Goal: Task Accomplishment & Management: Manage account settings

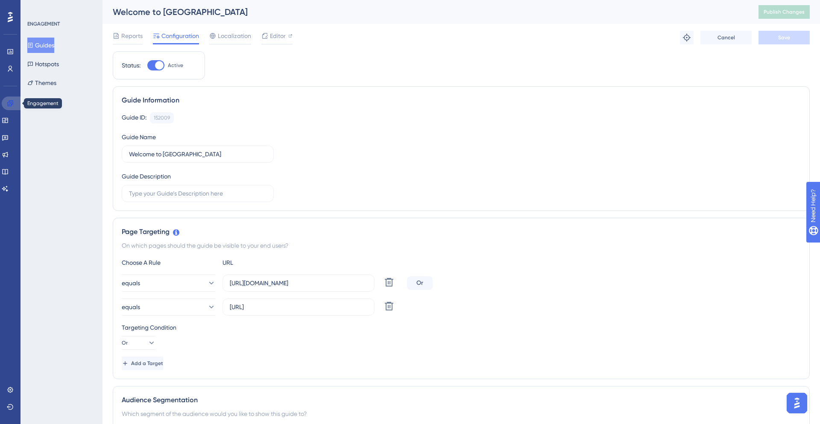
click at [13, 98] on link at bounding box center [12, 103] width 20 height 14
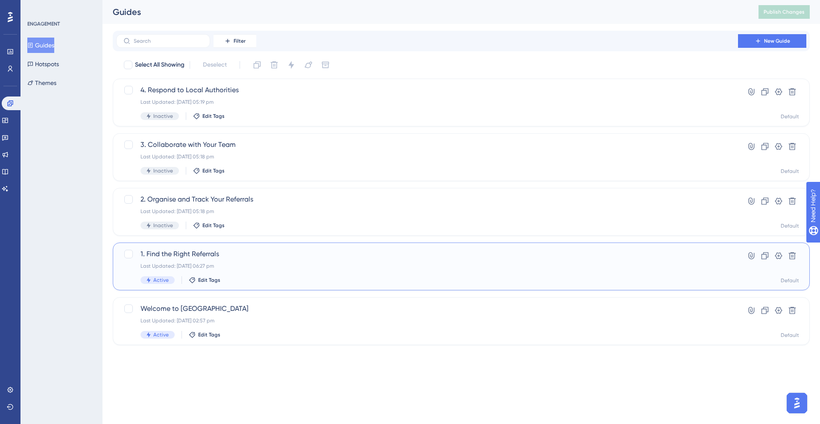
click at [271, 258] on span "1. Find the Right Referrals" at bounding box center [426, 254] width 573 height 10
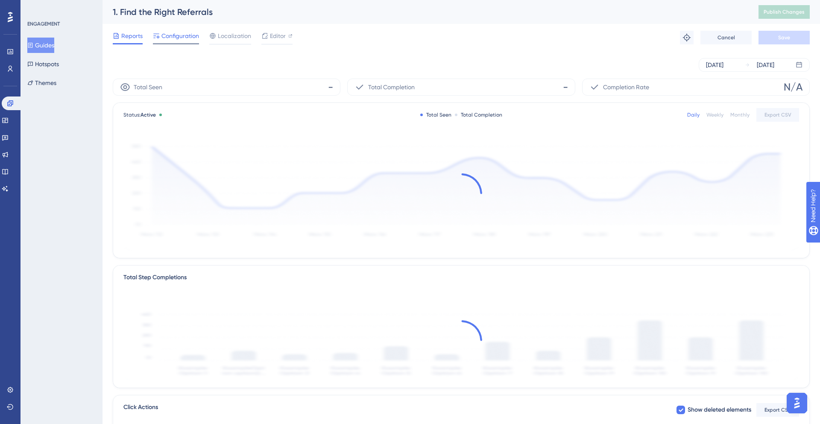
click at [189, 36] on span "Configuration" at bounding box center [180, 36] width 38 height 10
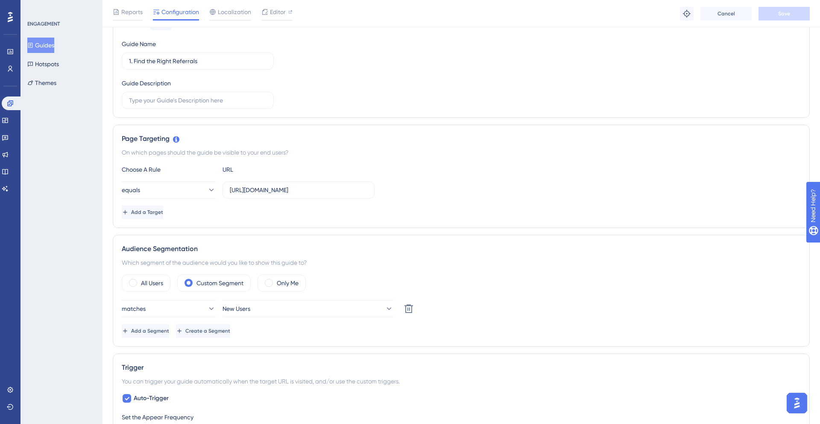
scroll to position [99, 0]
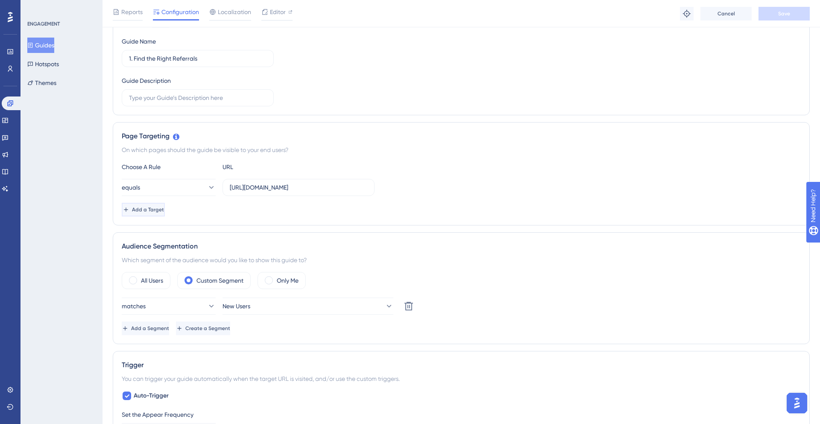
click at [164, 211] on span "Add a Target" at bounding box center [148, 209] width 32 height 7
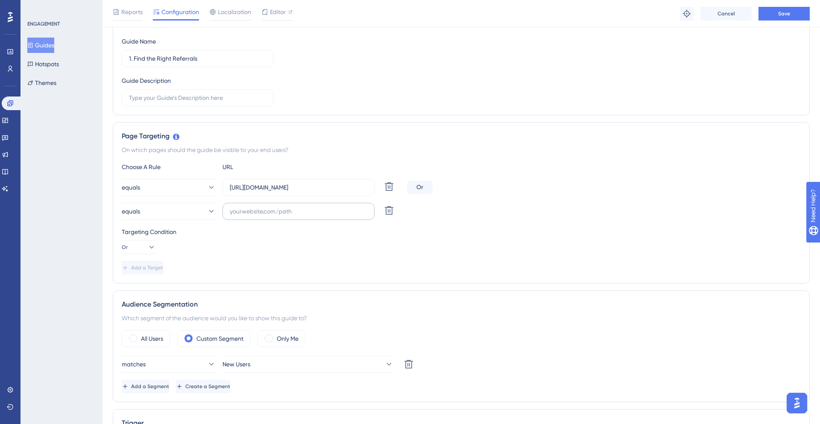
click at [252, 218] on label at bounding box center [298, 211] width 152 height 17
click at [252, 216] on input "text" at bounding box center [298, 211] width 137 height 9
paste input "http://localhost:3010/home"
type input "http://localhost:3010/home"
click at [783, 18] on button "Save" at bounding box center [783, 14] width 51 height 14
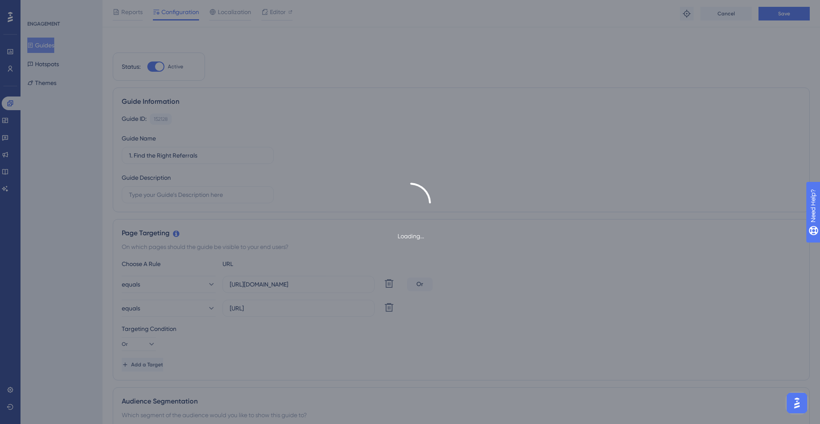
scroll to position [0, 0]
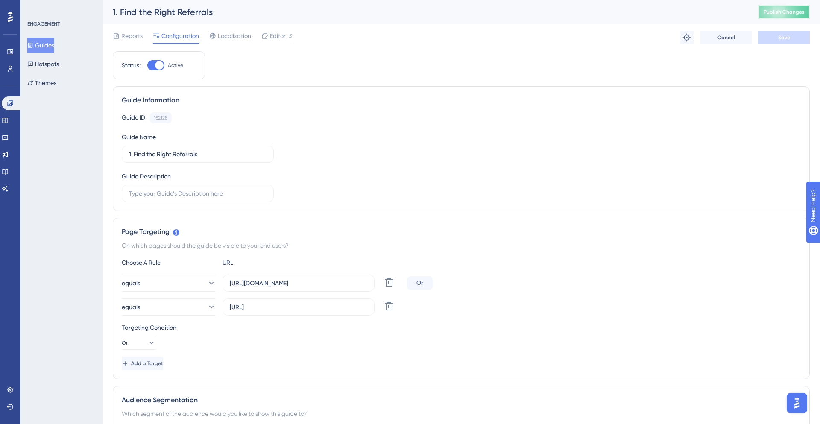
click at [768, 10] on span "Publish Changes" at bounding box center [783, 12] width 41 height 7
click at [14, 99] on link at bounding box center [12, 103] width 20 height 14
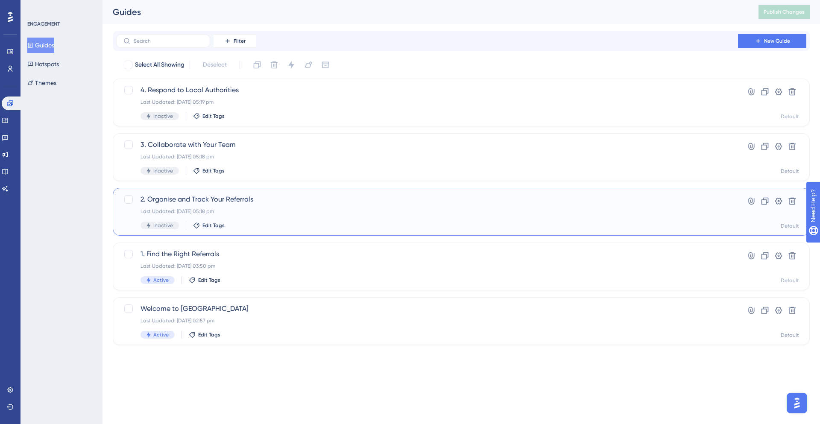
click at [299, 206] on div "2. Organise and Track Your Referrals Last Updated: 18 Sept 2025 05:18 pm Inacti…" at bounding box center [426, 211] width 573 height 35
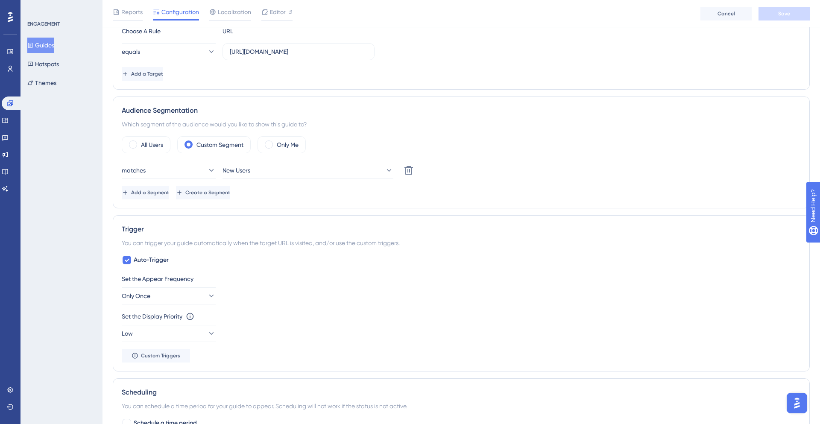
scroll to position [239, 0]
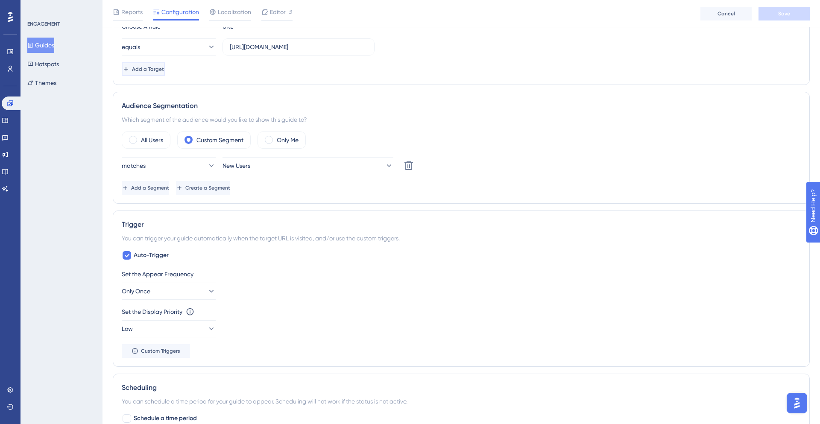
click at [164, 70] on span "Add a Target" at bounding box center [148, 69] width 32 height 7
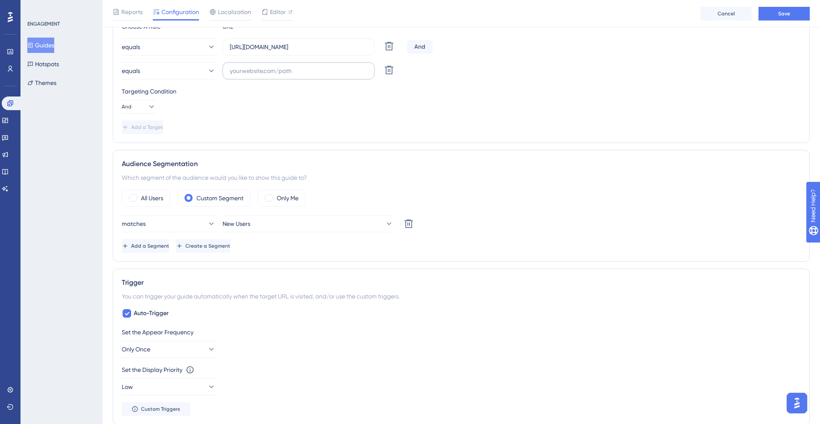
click at [282, 78] on label at bounding box center [298, 70] width 152 height 17
click at [282, 76] on input "text" at bounding box center [298, 70] width 137 height 9
paste input "http://localhost:3010/home"
type input "http://localhost:3010/home"
click at [780, 11] on span "Save" at bounding box center [784, 13] width 12 height 7
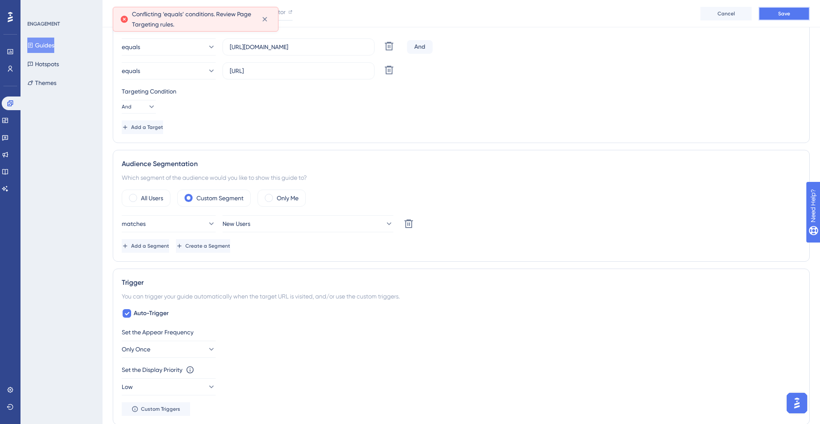
click at [785, 17] on span "Save" at bounding box center [784, 13] width 12 height 7
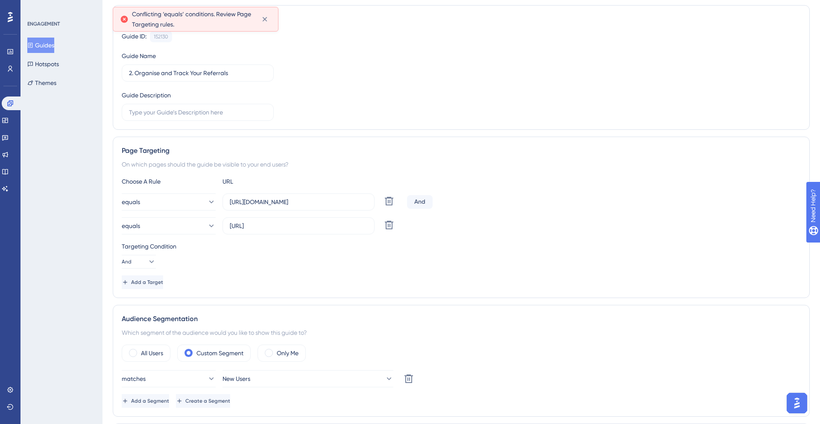
scroll to position [3, 0]
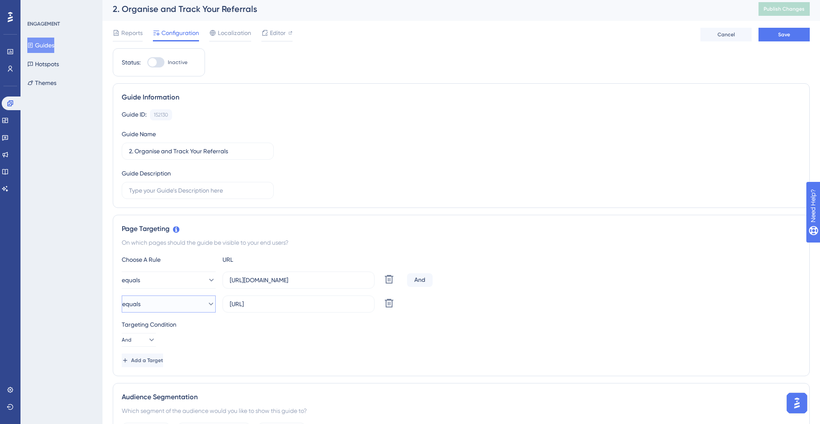
click at [207, 307] on icon at bounding box center [211, 304] width 9 height 9
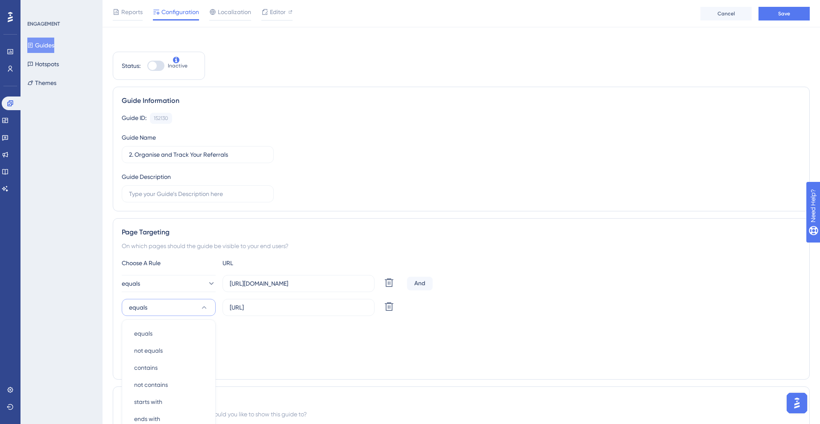
scroll to position [176, 0]
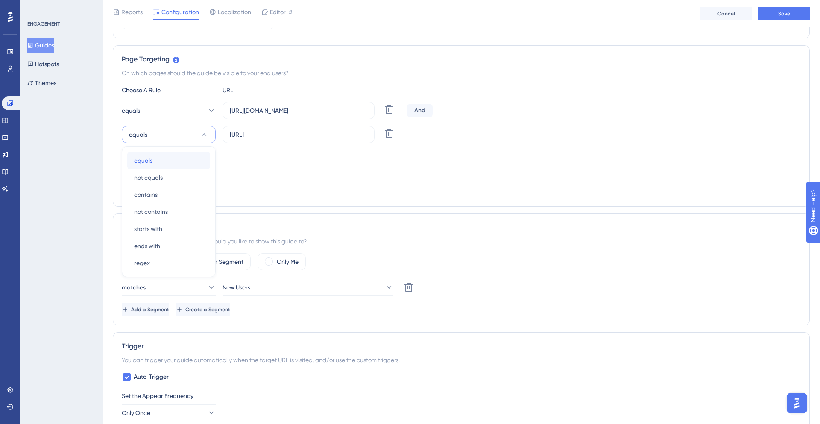
click at [175, 159] on div "equals equals" at bounding box center [168, 160] width 69 height 17
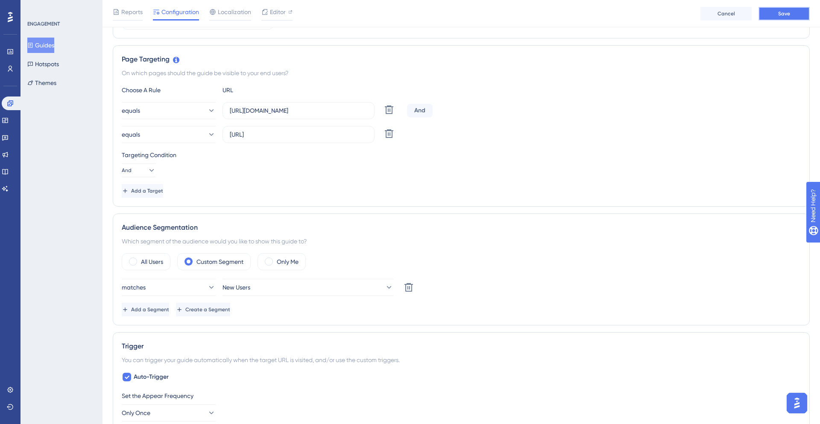
click at [769, 15] on button "Save" at bounding box center [783, 14] width 51 height 14
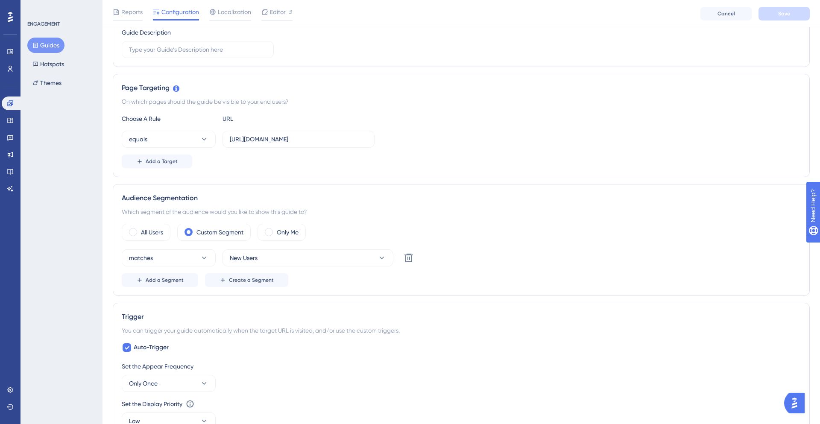
scroll to position [146, 0]
click at [175, 160] on span "Add a Target" at bounding box center [162, 163] width 32 height 7
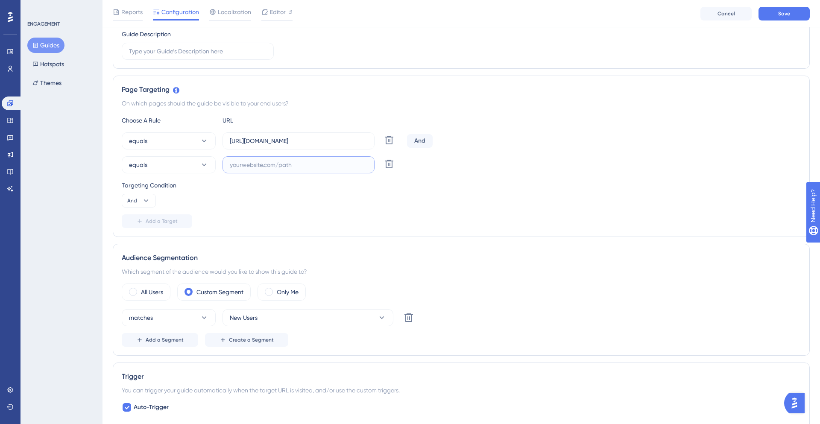
click at [257, 160] on input "text" at bounding box center [298, 164] width 137 height 9
paste input "[URL]"
type input "[URL]"
click at [782, 19] on button "Save" at bounding box center [783, 14] width 51 height 14
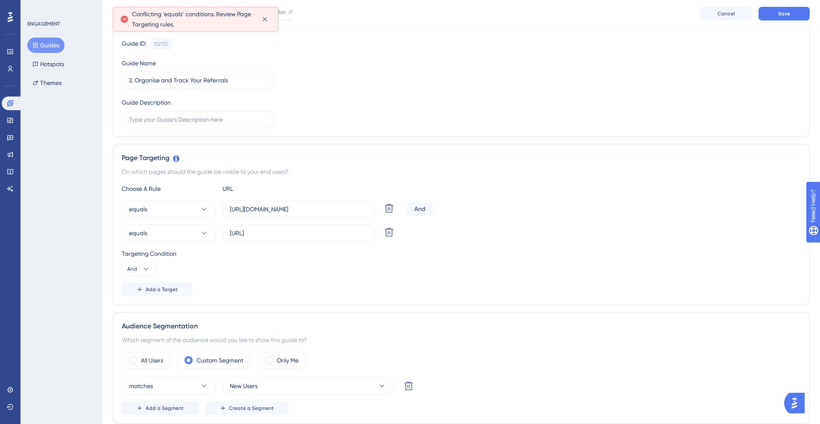
scroll to position [59, 0]
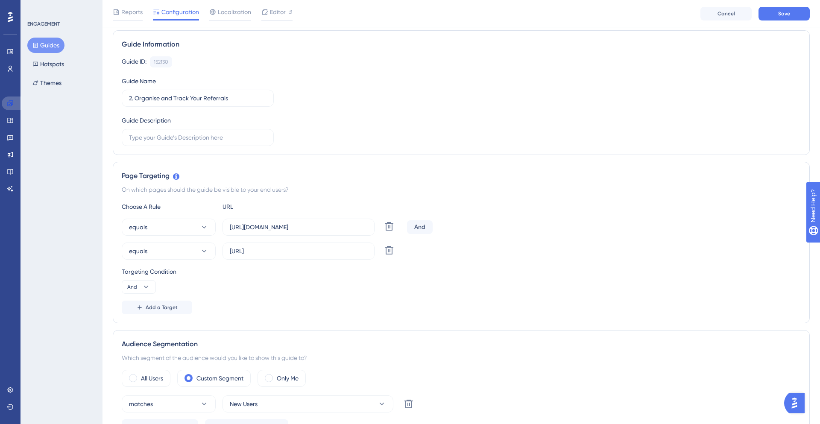
click at [5, 98] on link at bounding box center [12, 103] width 20 height 14
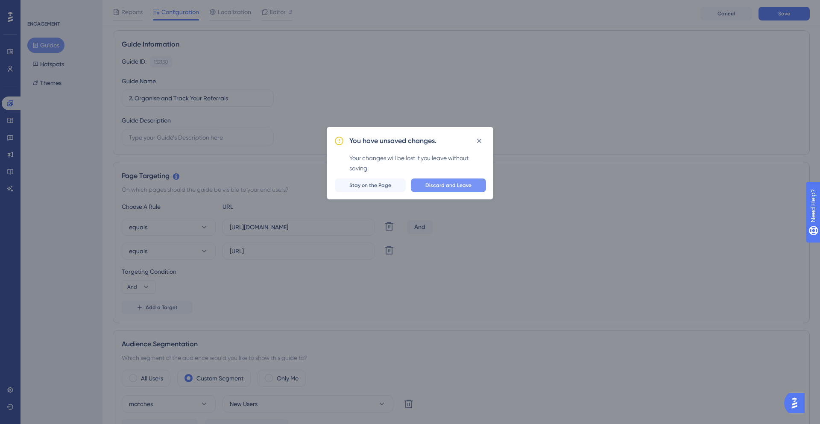
click at [446, 182] on span "Discard and Leave" at bounding box center [448, 185] width 46 height 7
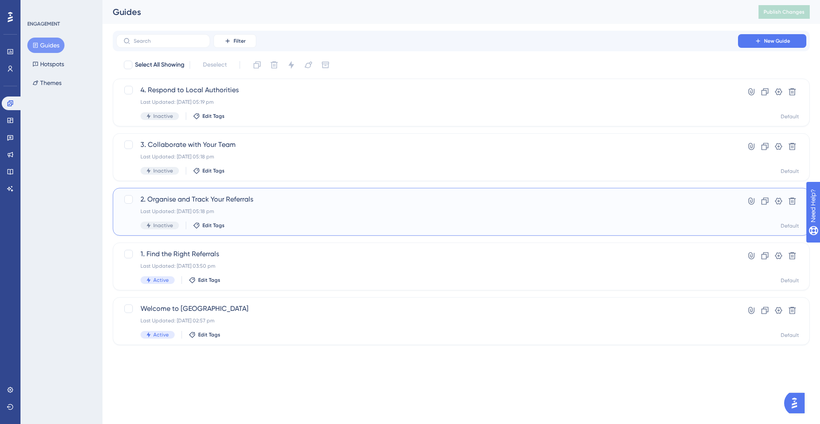
click at [487, 208] on div "Last Updated: [DATE] 05:18 pm" at bounding box center [426, 211] width 573 height 7
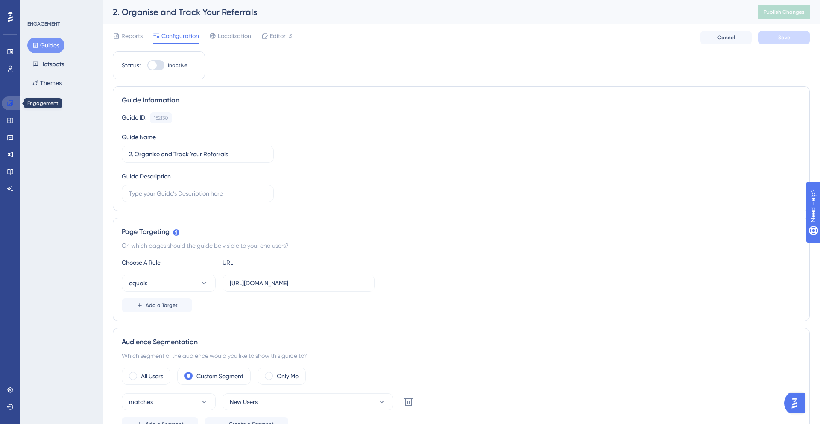
click at [13, 106] on icon at bounding box center [10, 103] width 7 height 7
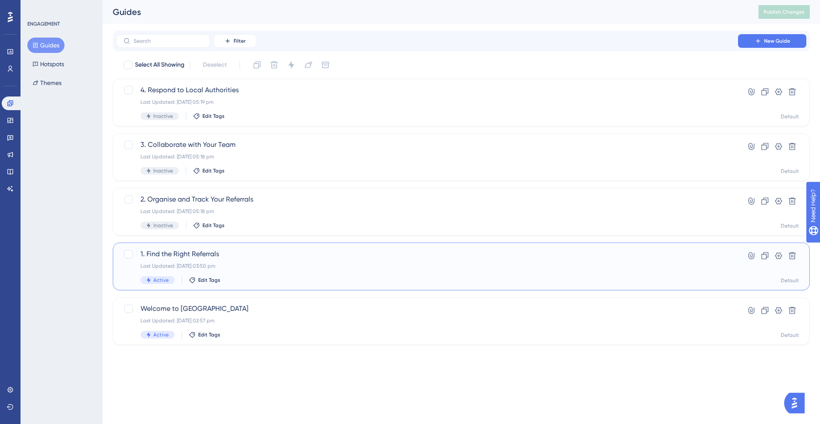
click at [282, 269] on div "1. Find the Right Referrals Last Updated: 08 Oct 2025 03:50 pm Active Edit Tags" at bounding box center [426, 266] width 573 height 35
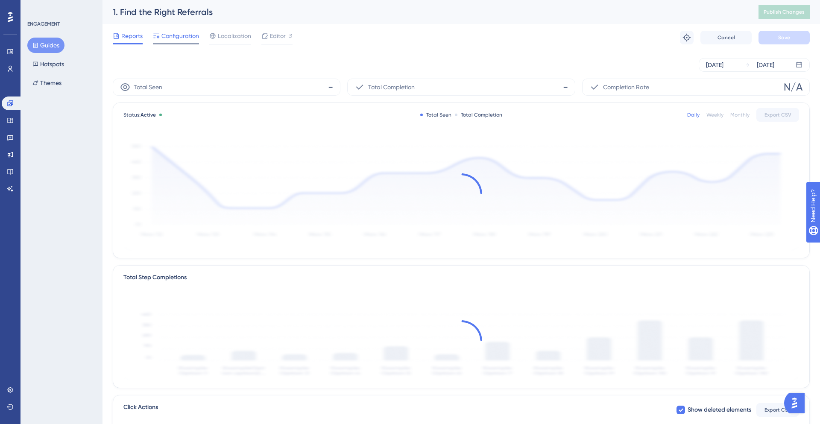
click at [175, 37] on span "Configuration" at bounding box center [180, 36] width 38 height 10
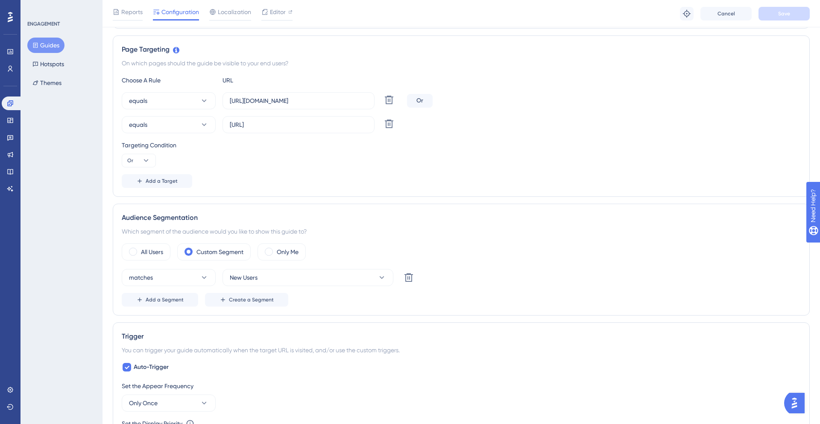
scroll to position [184, 0]
click at [151, 181] on span "Add a Target" at bounding box center [162, 182] width 32 height 7
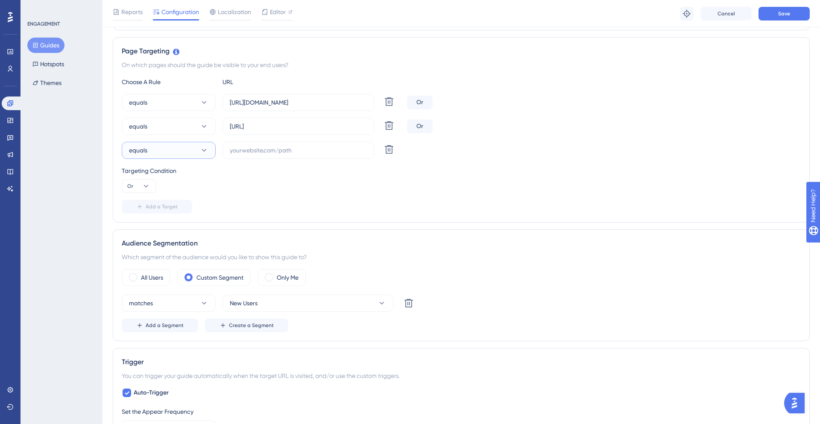
click at [200, 151] on icon at bounding box center [204, 150] width 9 height 9
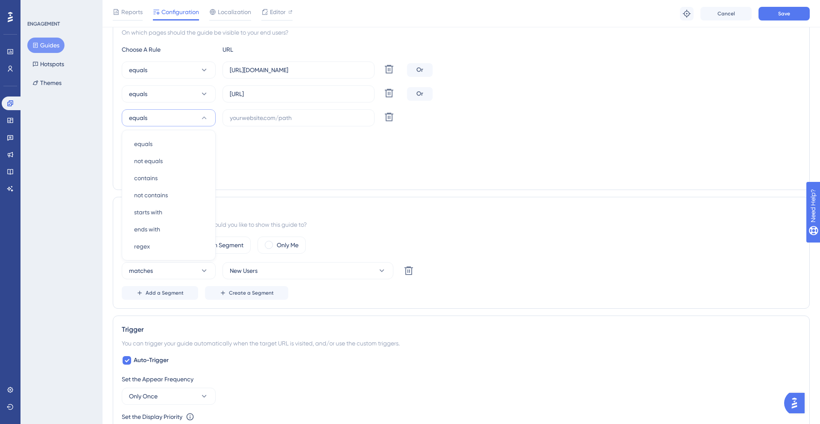
click at [311, 134] on div "Targeting Condition" at bounding box center [461, 138] width 679 height 10
click at [385, 117] on icon at bounding box center [389, 117] width 9 height 9
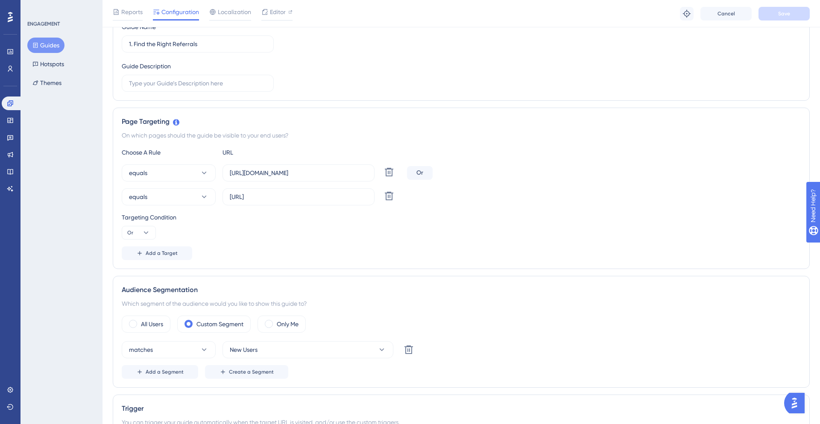
scroll to position [117, 0]
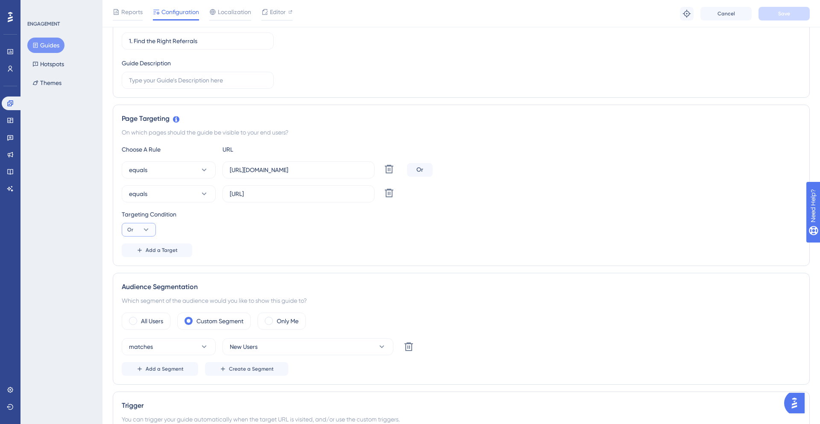
click at [140, 227] on button "Or" at bounding box center [139, 230] width 34 height 14
click at [232, 245] on div "Add a Target" at bounding box center [461, 250] width 679 height 14
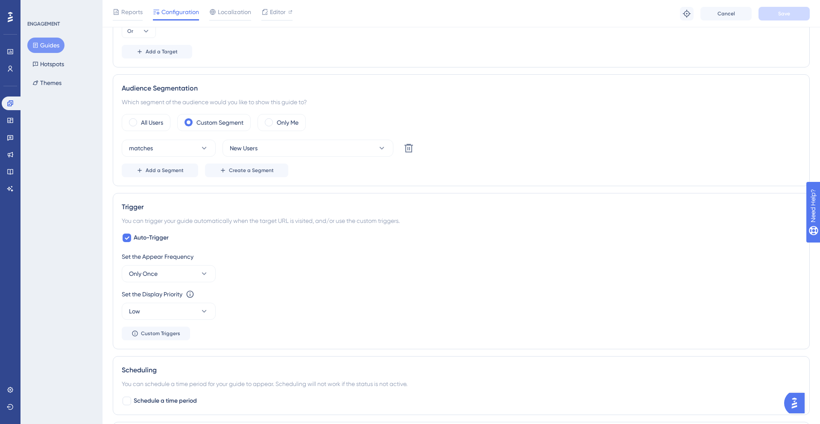
scroll to position [321, 0]
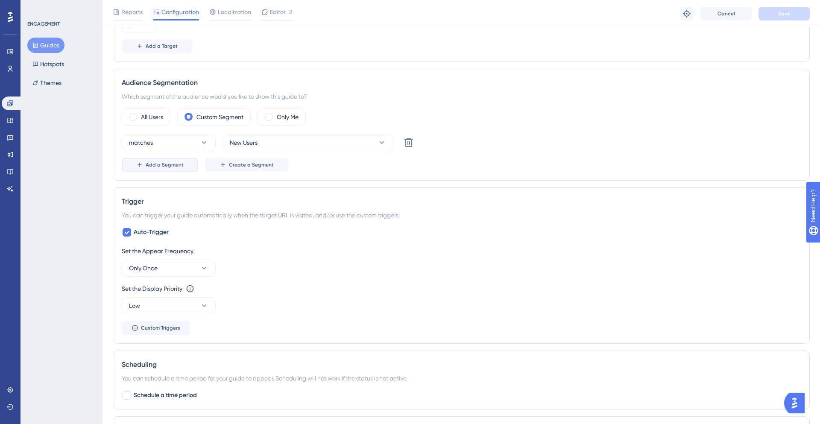
click at [169, 165] on span "Add a Segment" at bounding box center [165, 164] width 38 height 7
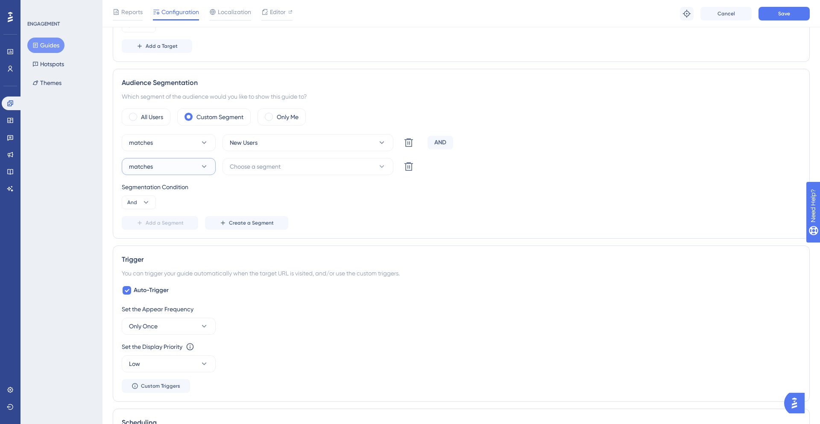
click at [190, 168] on button "matches" at bounding box center [169, 166] width 94 height 17
click at [293, 174] on button "Choose a segment" at bounding box center [307, 166] width 171 height 17
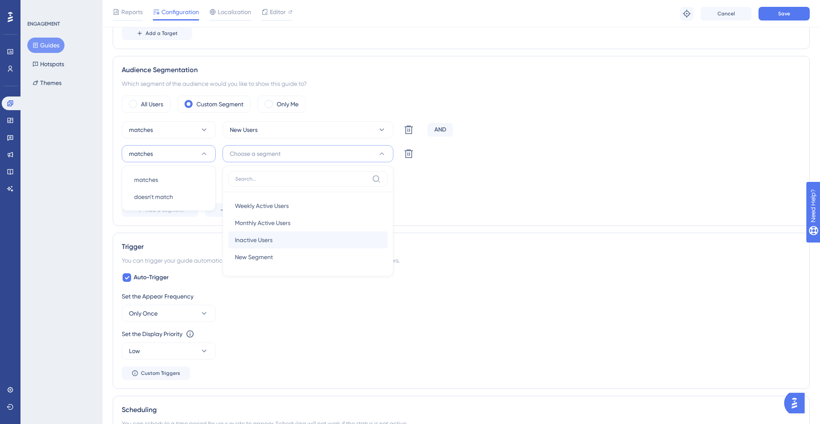
scroll to position [335, 0]
click at [279, 254] on div "New Segment New Segment" at bounding box center [308, 255] width 146 height 17
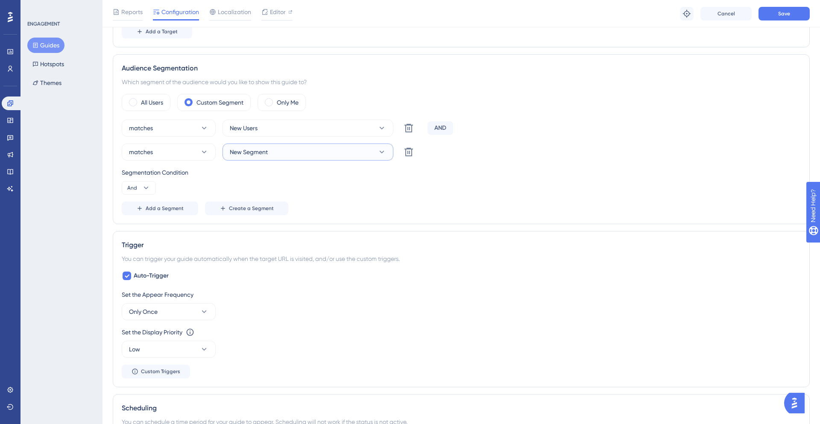
click at [298, 151] on button "New Segment" at bounding box center [307, 151] width 171 height 17
click at [180, 153] on button "matches" at bounding box center [169, 151] width 94 height 17
click at [205, 152] on icon at bounding box center [204, 152] width 5 height 3
click at [288, 128] on button "New Users" at bounding box center [307, 128] width 171 height 17
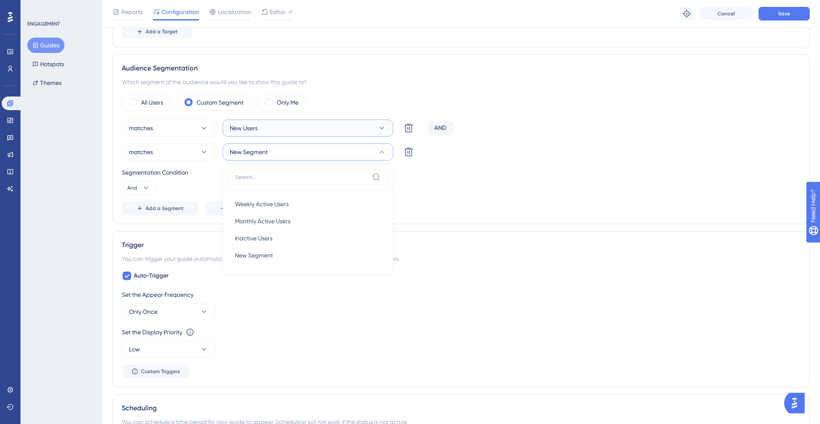
click at [288, 128] on button "New Users" at bounding box center [307, 128] width 171 height 17
click at [406, 150] on icon at bounding box center [408, 152] width 10 height 10
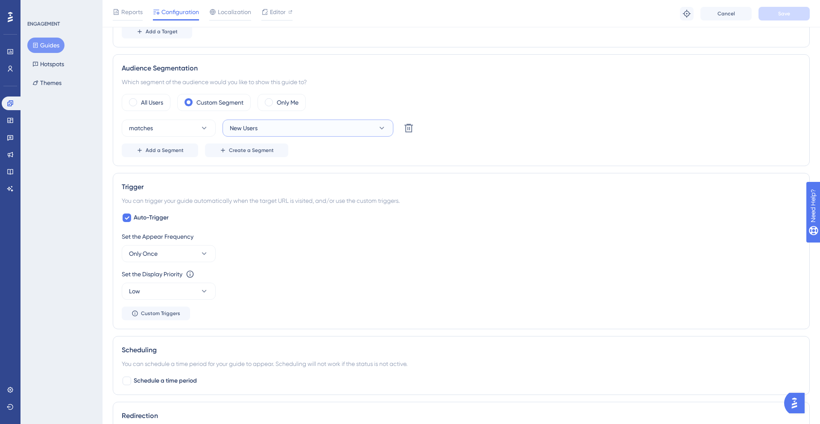
click at [329, 133] on button "New Users" at bounding box center [307, 128] width 171 height 17
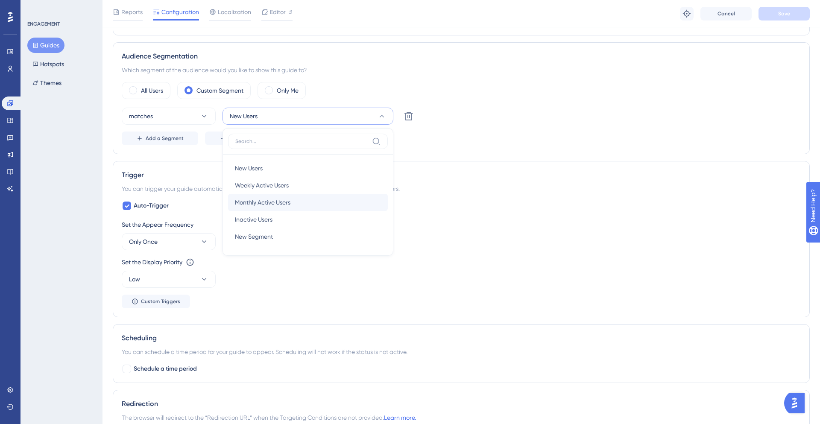
scroll to position [351, 0]
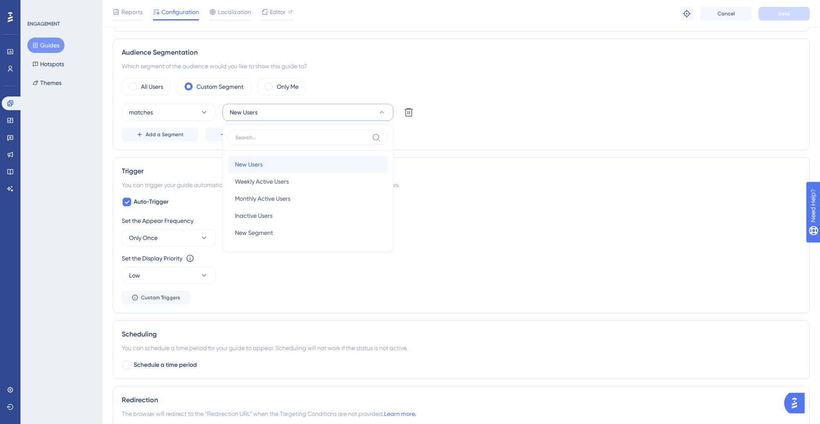
click at [295, 161] on div "New Users New Users" at bounding box center [308, 164] width 146 height 17
click at [182, 136] on span "Add a Segment" at bounding box center [165, 134] width 38 height 7
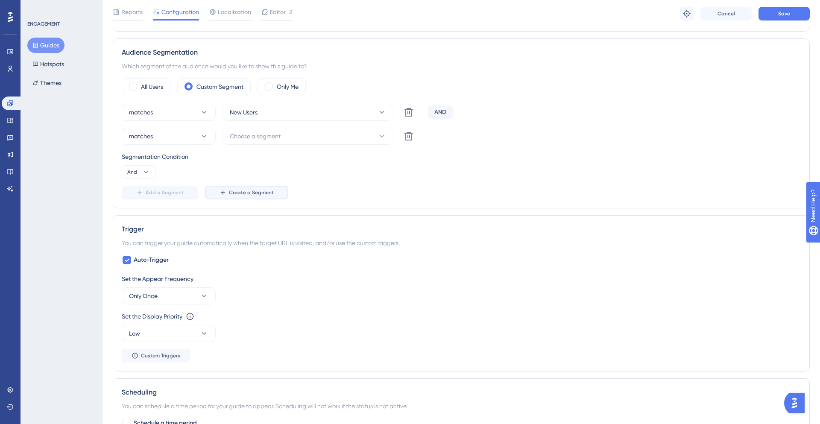
click at [239, 192] on span "Create a Segment" at bounding box center [251, 192] width 45 height 7
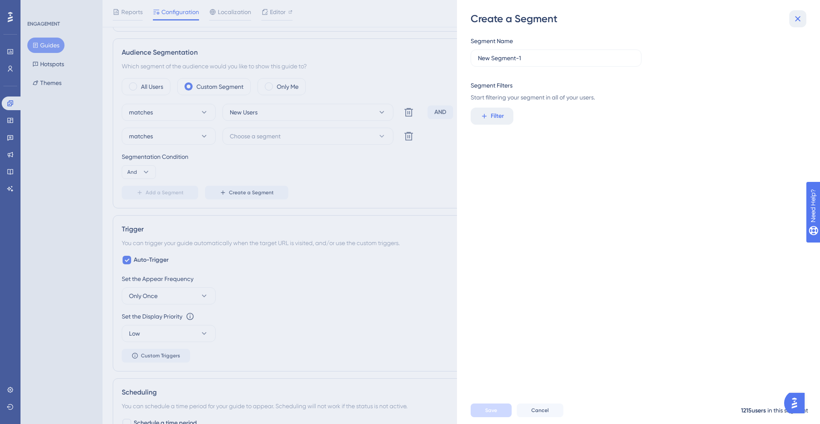
click at [799, 12] on button at bounding box center [797, 18] width 17 height 17
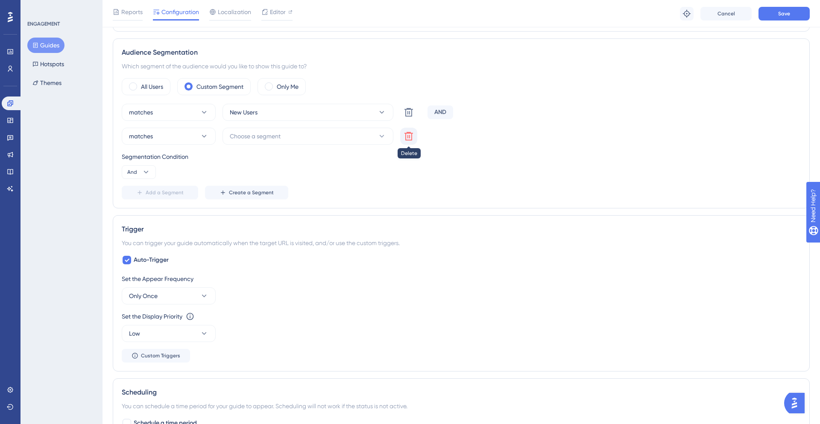
click at [410, 139] on icon at bounding box center [408, 136] width 10 height 10
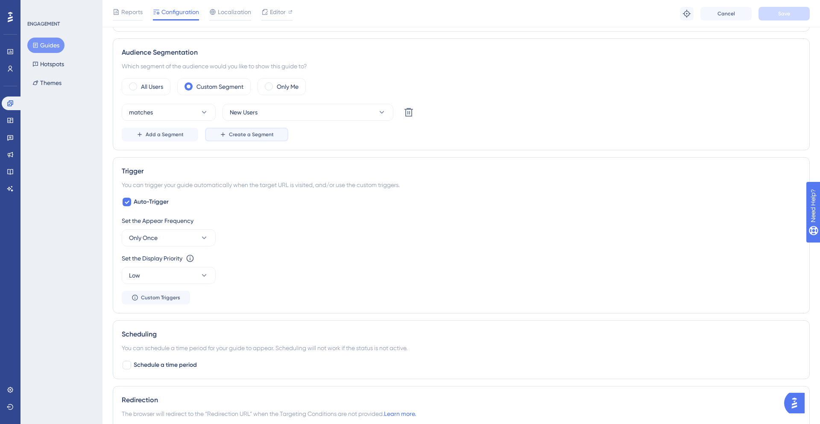
click at [249, 134] on span "Create a Segment" at bounding box center [251, 134] width 45 height 7
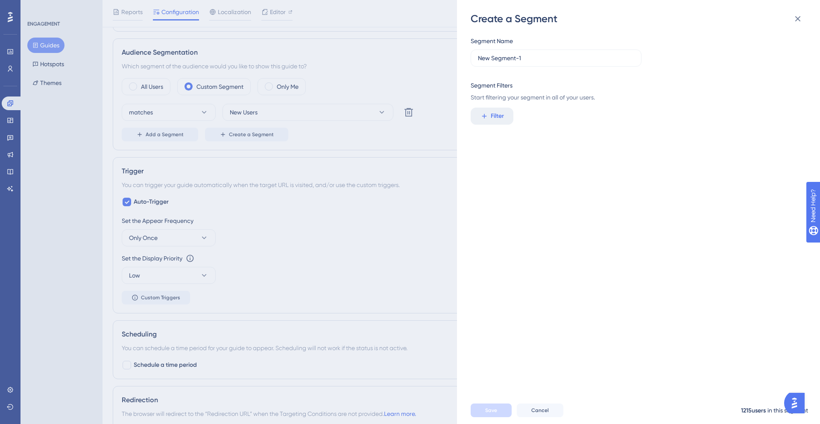
click at [343, 149] on div "Create a Segment Segment Name New Segment-1 Segment Filters Start filtering you…" at bounding box center [410, 212] width 820 height 424
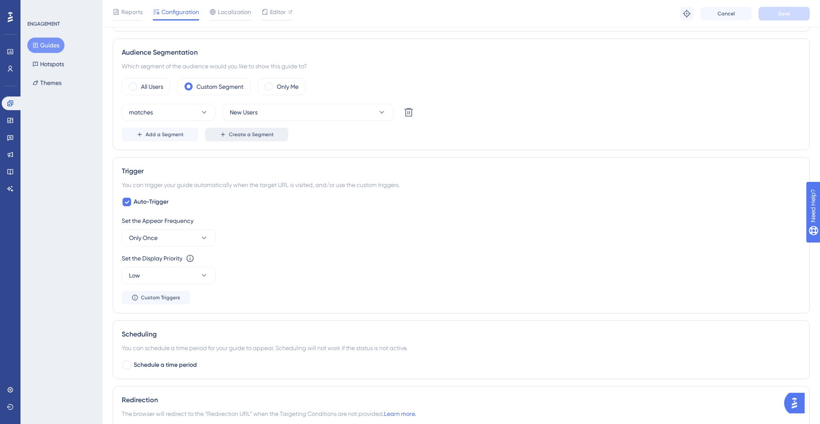
click at [262, 140] on button "Create a Segment" at bounding box center [246, 135] width 83 height 14
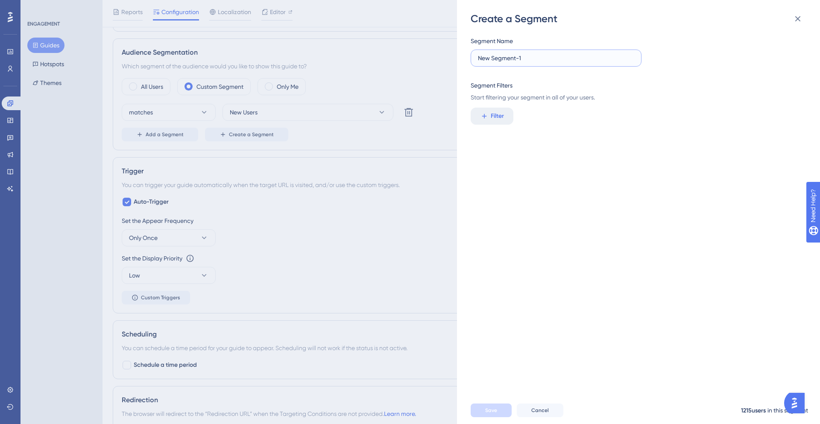
click at [537, 58] on input "New Segment-1" at bounding box center [556, 57] width 156 height 9
click at [502, 117] on span "Filter" at bounding box center [496, 116] width 13 height 10
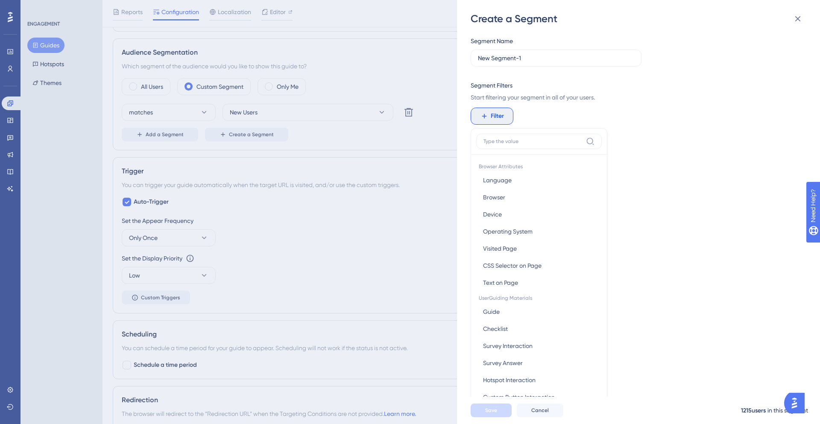
scroll to position [62, 0]
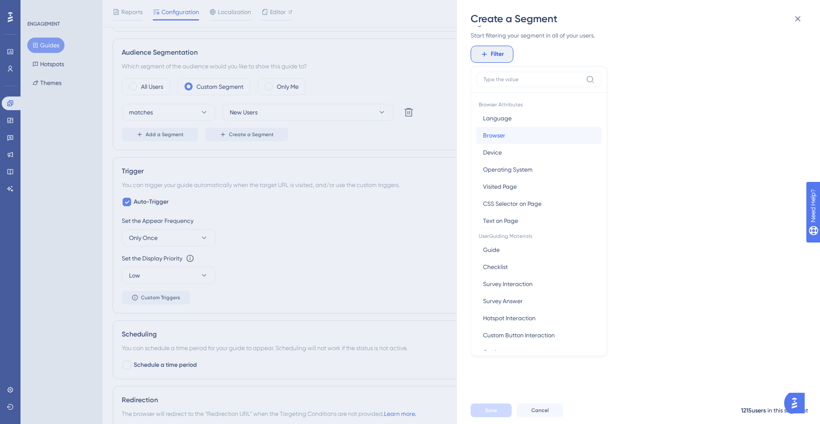
click at [501, 136] on span "Browser" at bounding box center [494, 135] width 22 height 10
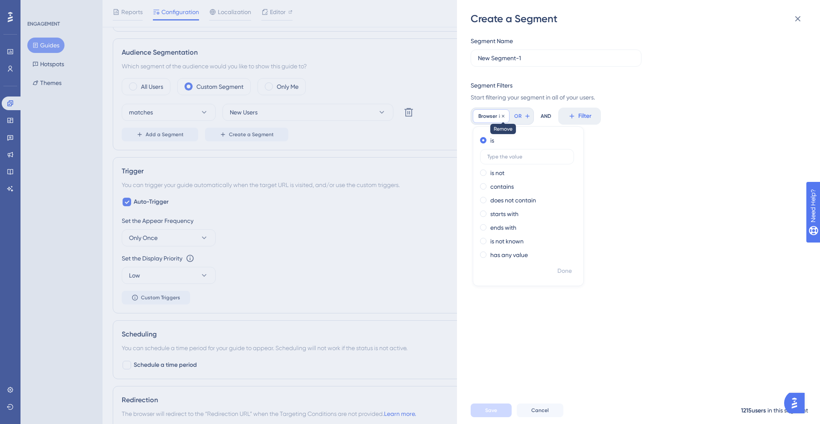
click at [501, 118] on icon at bounding box center [502, 116] width 5 height 5
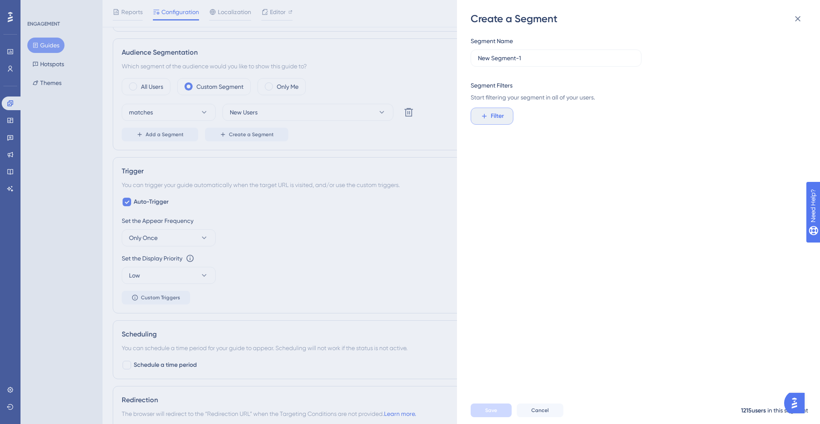
click at [501, 117] on span "Filter" at bounding box center [496, 116] width 13 height 10
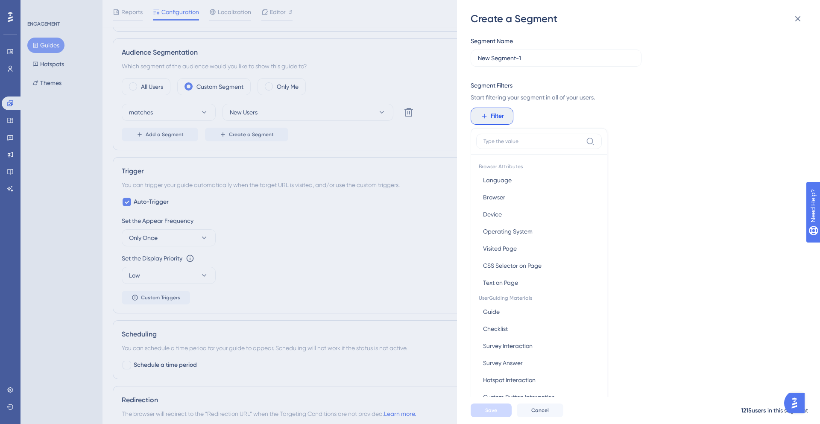
scroll to position [62, 0]
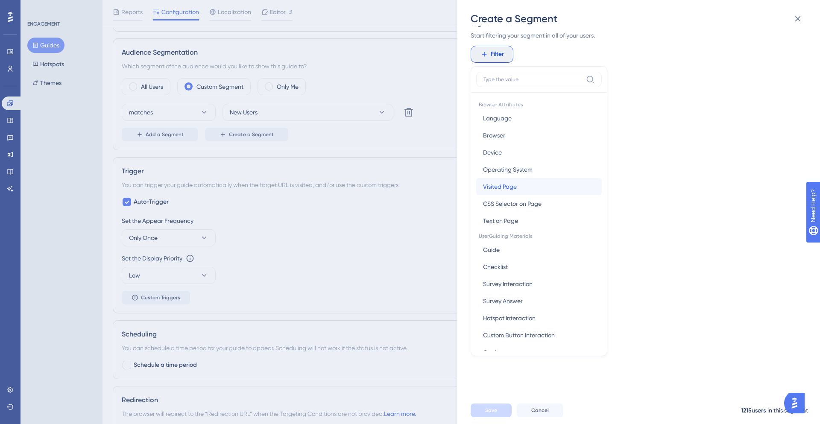
click at [501, 187] on span "Visited Page" at bounding box center [500, 186] width 34 height 10
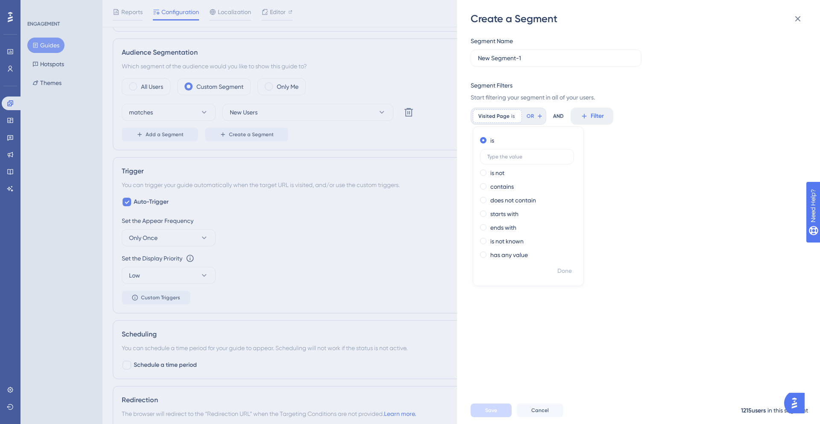
scroll to position [0, 0]
click at [495, 185] on label "contains" at bounding box center [501, 186] width 23 height 10
click at [522, 187] on label at bounding box center [527, 183] width 94 height 15
click at [522, 187] on input "text" at bounding box center [526, 184] width 79 height 6
click at [513, 209] on label "starts with" at bounding box center [504, 214] width 28 height 10
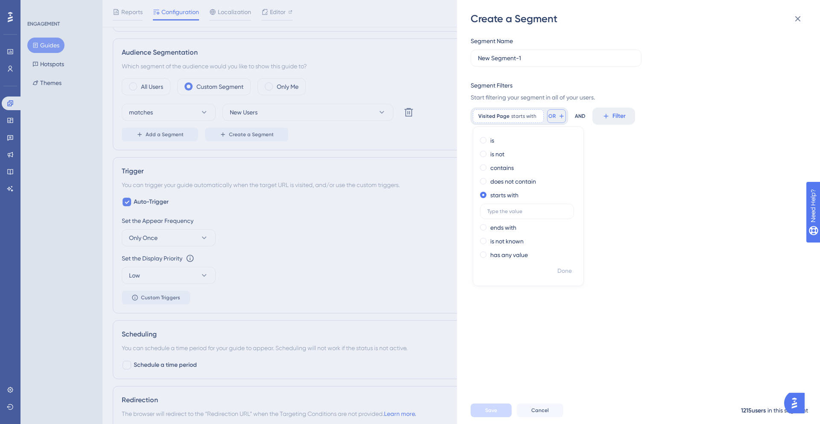
click at [547, 117] on button "OR" at bounding box center [556, 116] width 19 height 14
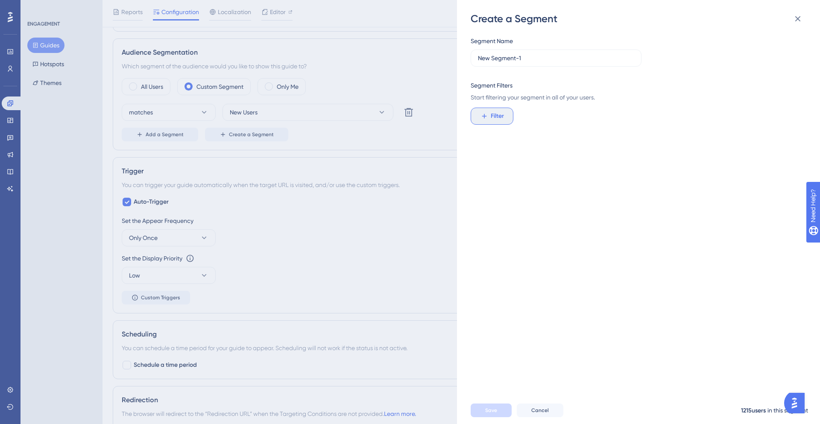
click at [491, 115] on span "Filter" at bounding box center [496, 116] width 13 height 10
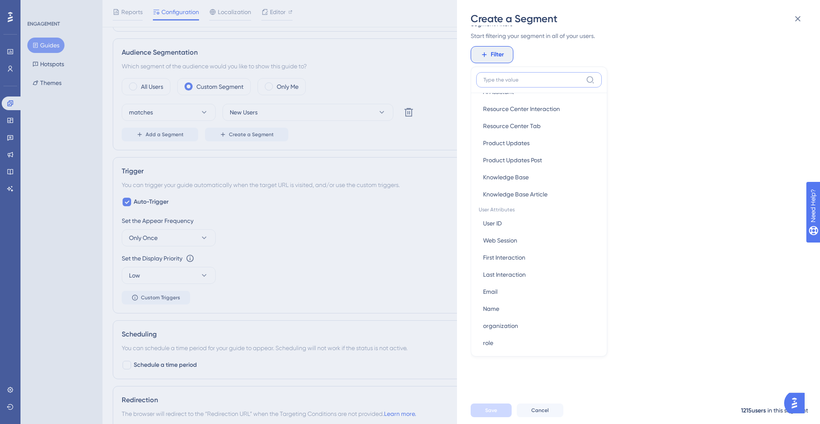
scroll to position [279, 0]
click at [507, 217] on button "User ID User ID" at bounding box center [539, 221] width 126 height 17
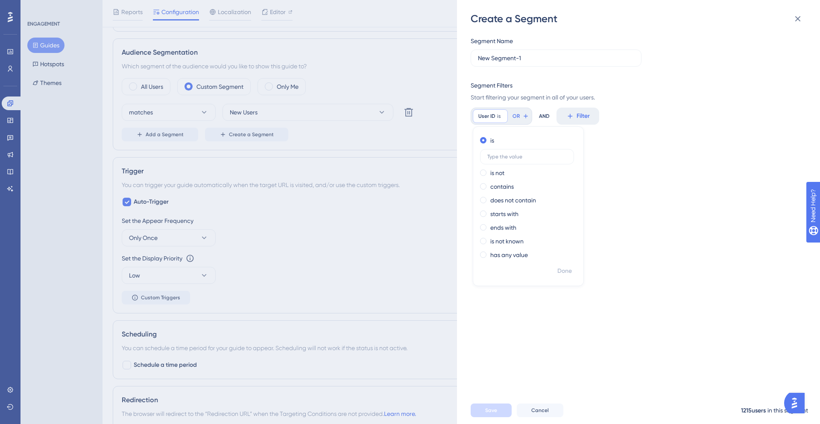
scroll to position [0, 0]
click at [487, 170] on div "is not" at bounding box center [526, 173] width 93 height 10
click at [584, 116] on button "Filter" at bounding box center [587, 116] width 43 height 17
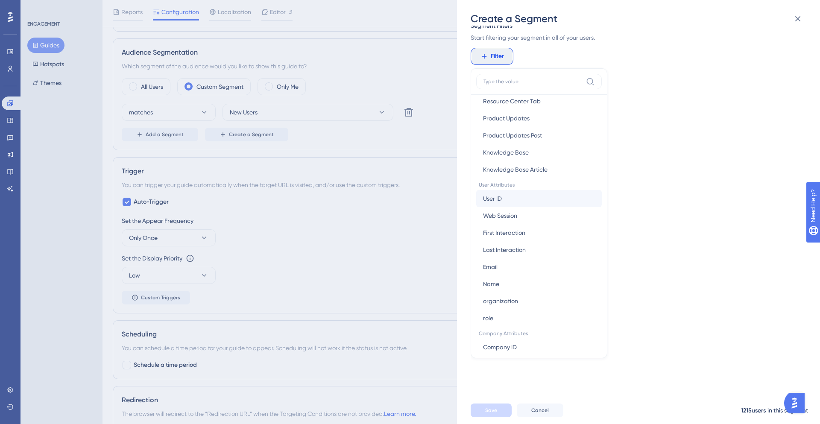
scroll to position [306, 0]
click at [514, 195] on button "User ID User ID" at bounding box center [539, 197] width 126 height 17
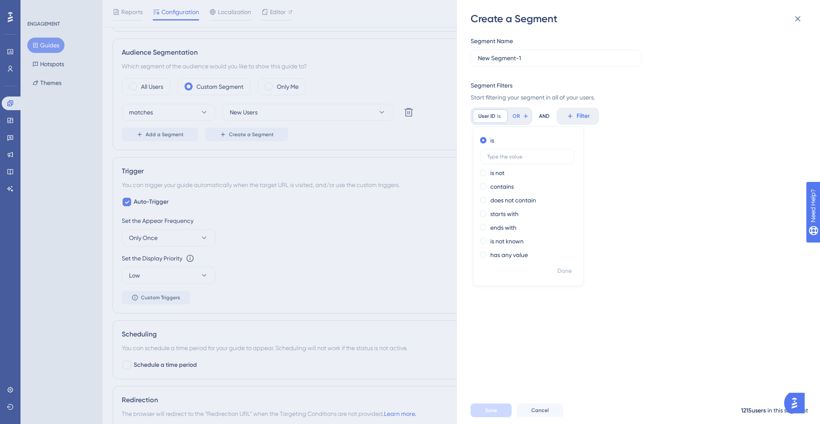
scroll to position [0, 0]
click at [503, 190] on label "contains" at bounding box center [501, 186] width 23 height 10
click at [536, 183] on input "text" at bounding box center [526, 184] width 79 height 6
type input "d"
click at [560, 117] on div "AND" at bounding box center [561, 116] width 11 height 17
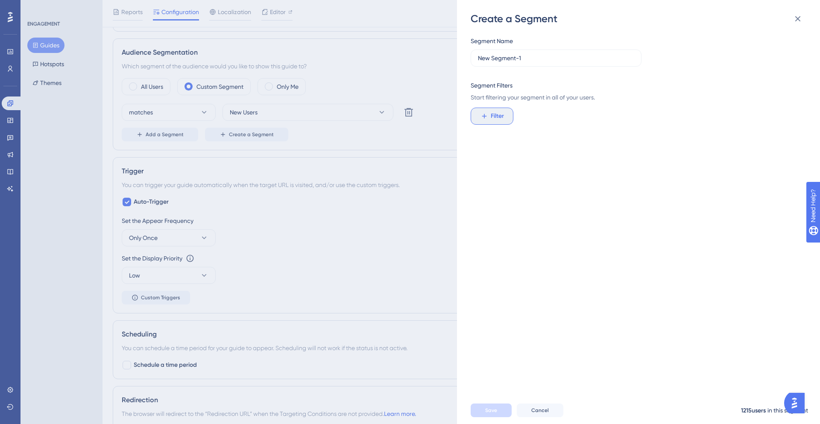
click at [504, 120] on button "Filter" at bounding box center [491, 116] width 43 height 17
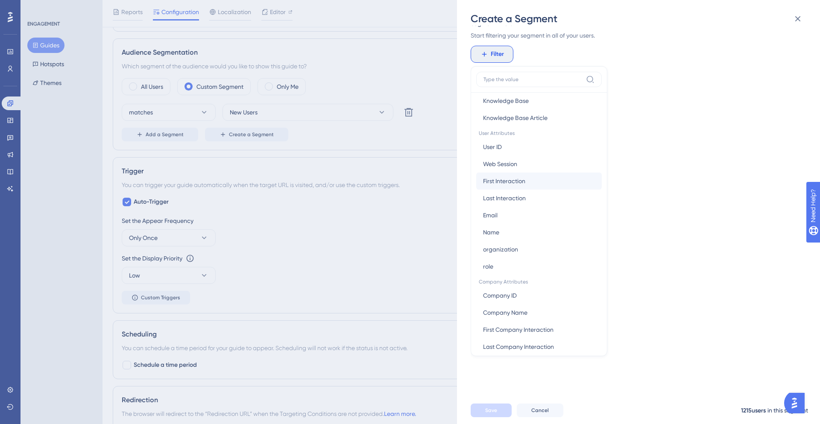
scroll to position [350, 0]
click at [506, 185] on span "First Interaction" at bounding box center [504, 185] width 42 height 10
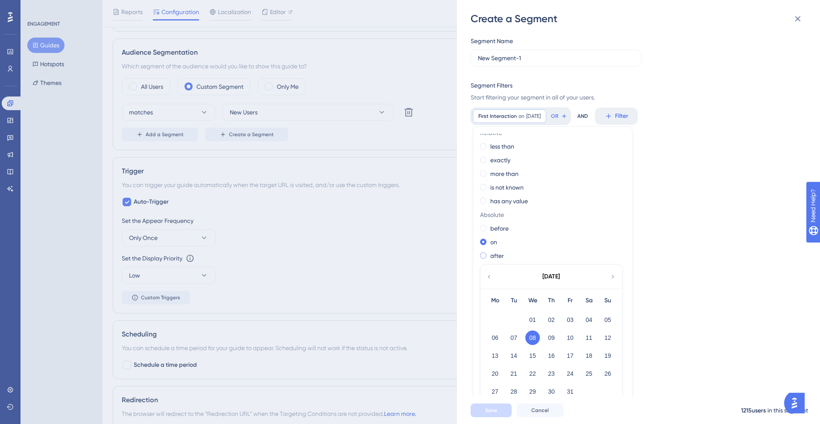
scroll to position [23, 0]
click at [504, 212] on label "before" at bounding box center [499, 213] width 18 height 10
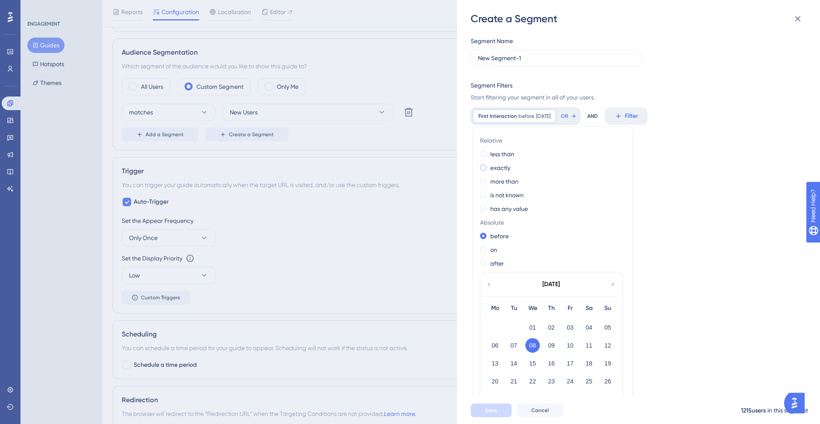
click at [500, 169] on label "exactly" at bounding box center [500, 168] width 20 height 10
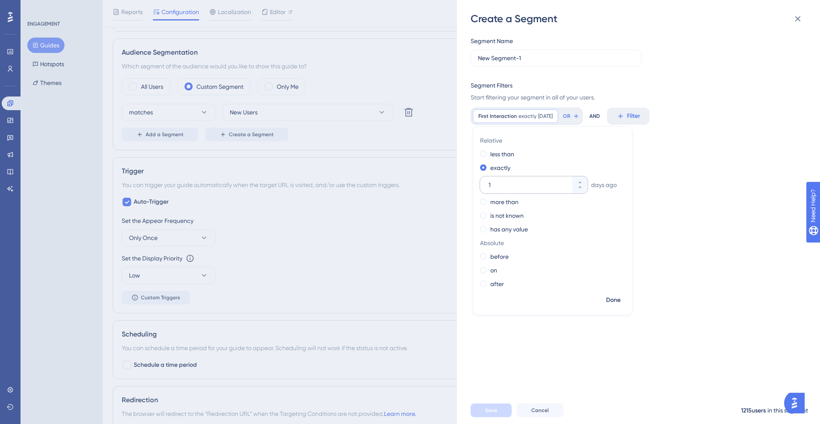
click at [516, 184] on input "1" at bounding box center [529, 185] width 82 height 10
type input "03"
click at [506, 204] on label "more than" at bounding box center [504, 202] width 28 height 10
click at [507, 213] on label "is not known" at bounding box center [506, 215] width 33 height 10
click at [514, 209] on label "has any value" at bounding box center [509, 209] width 38 height 10
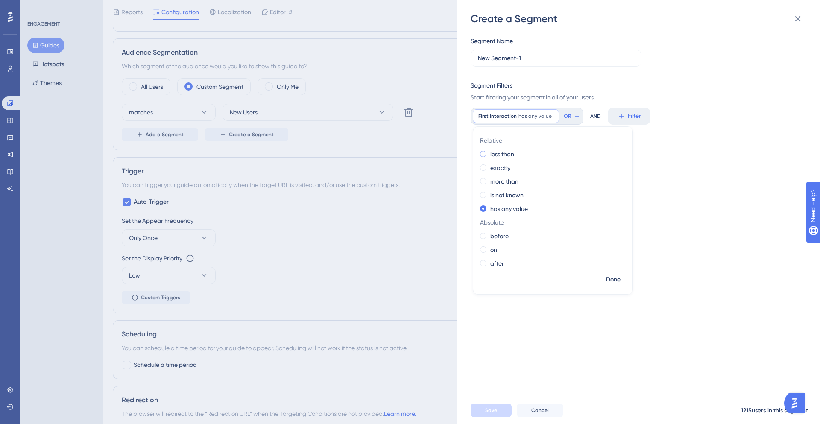
click at [501, 153] on label "less than" at bounding box center [502, 154] width 24 height 10
click at [581, 170] on icon at bounding box center [579, 168] width 5 height 5
type input "2"
click at [605, 168] on span "days ago" at bounding box center [604, 171] width 26 height 10
click at [556, 116] on span "2 days ago" at bounding box center [548, 116] width 15 height 7
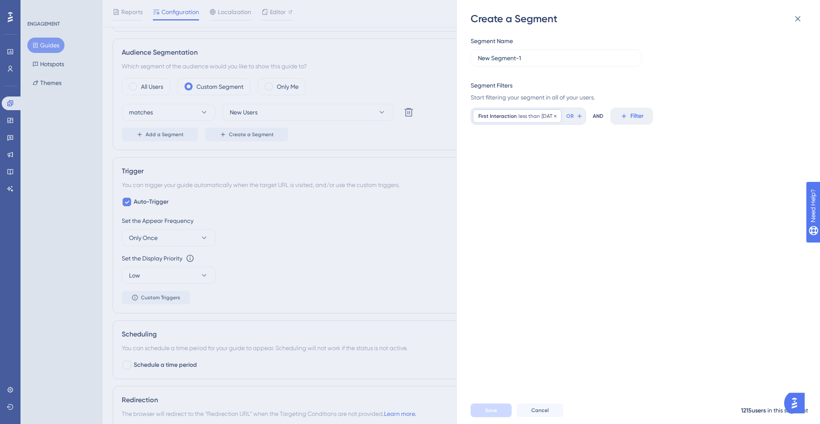
click at [556, 116] on span "2 days ago" at bounding box center [548, 116] width 15 height 7
click at [556, 116] on icon at bounding box center [555, 115] width 3 height 3
click at [8, 58] on div "Create a Segment Segment Name New Segment-1 Segment Filters Start filtering you…" at bounding box center [410, 212] width 820 height 424
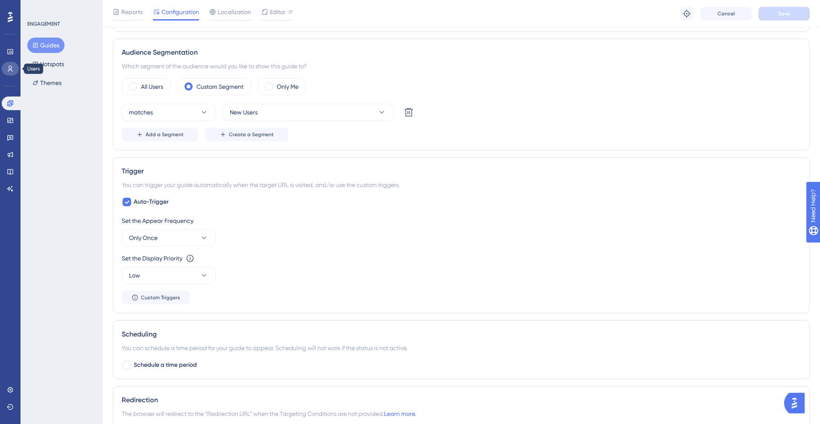
click at [8, 66] on icon at bounding box center [10, 68] width 7 height 7
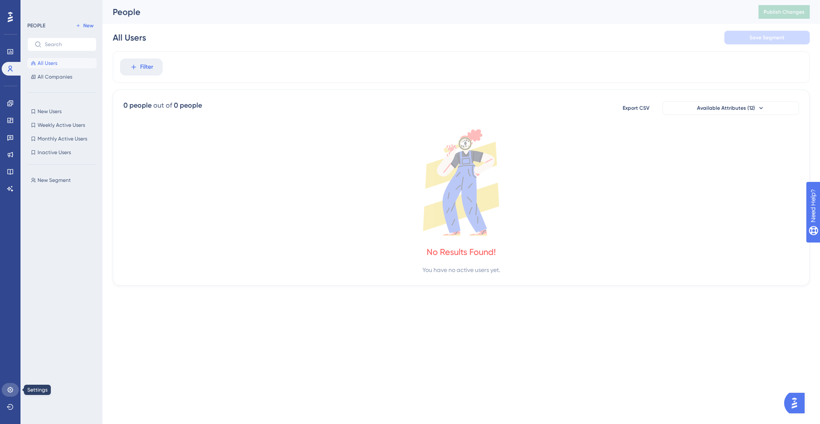
click at [6, 389] on link at bounding box center [10, 390] width 17 height 14
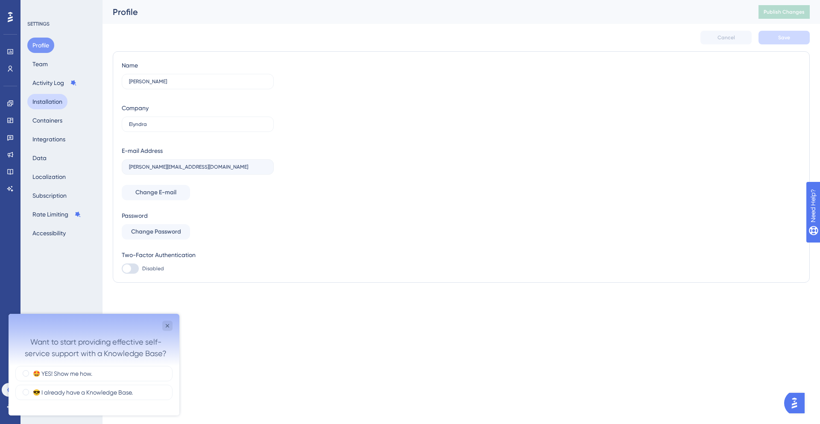
click at [55, 96] on button "Installation" at bounding box center [47, 101] width 40 height 15
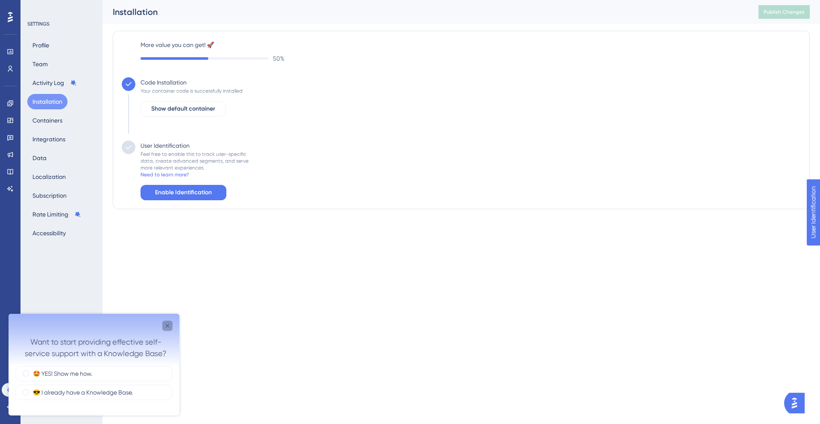
click at [168, 325] on icon "Close survey" at bounding box center [167, 325] width 7 height 7
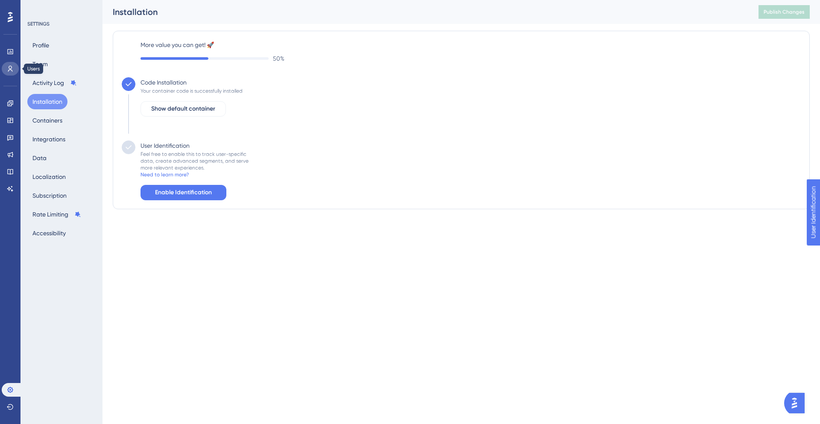
click at [6, 63] on link at bounding box center [10, 69] width 17 height 14
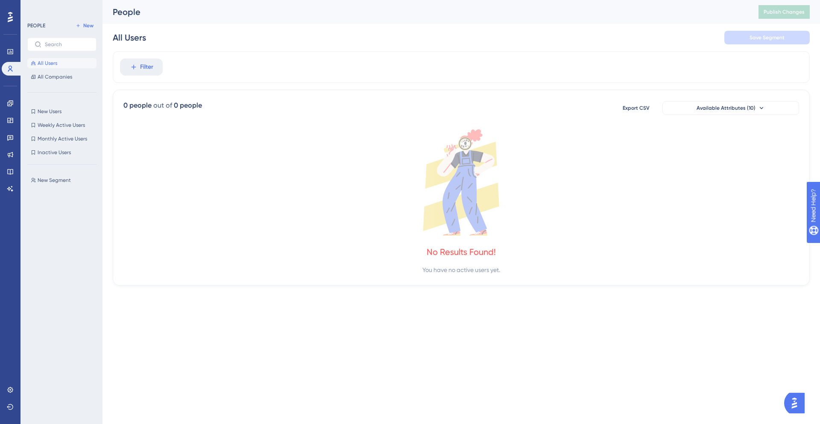
click at [9, 43] on div "Performance Users" at bounding box center [10, 50] width 17 height 52
click at [14, 53] on link at bounding box center [10, 52] width 17 height 14
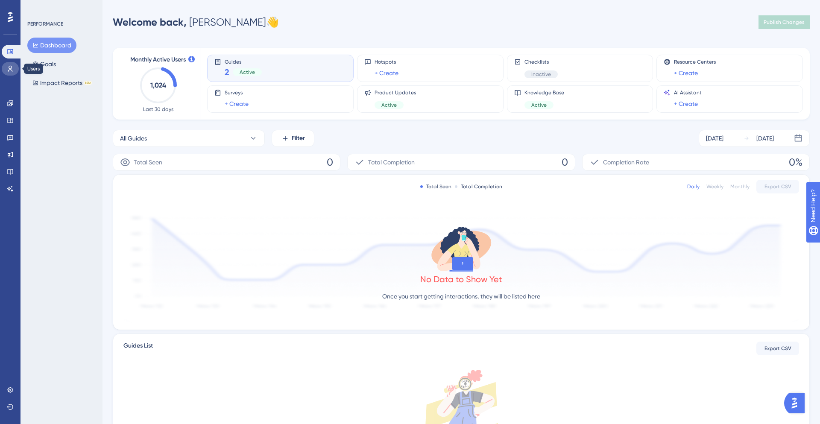
click at [15, 70] on link at bounding box center [10, 69] width 17 height 14
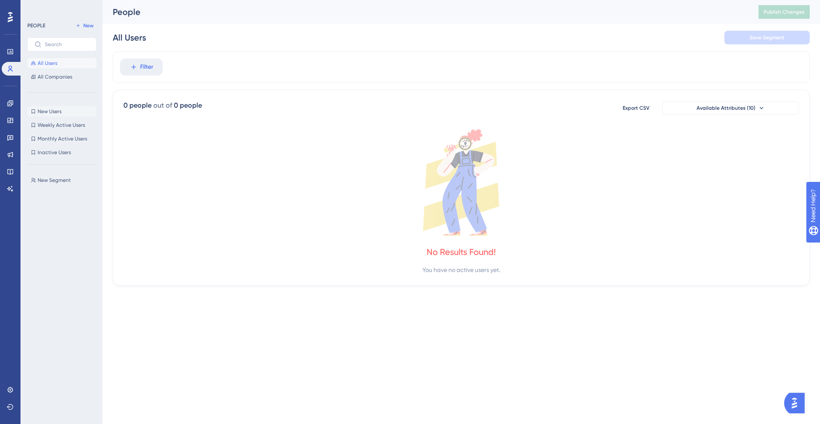
click at [54, 108] on span "New Users" at bounding box center [50, 111] width 24 height 7
click at [58, 125] on span "Weekly Active Users" at bounding box center [61, 125] width 47 height 7
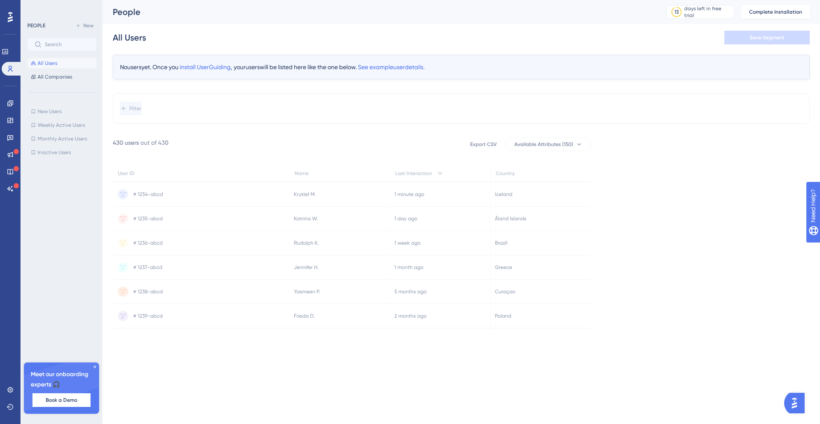
click at [8, 13] on icon at bounding box center [10, 17] width 5 height 10
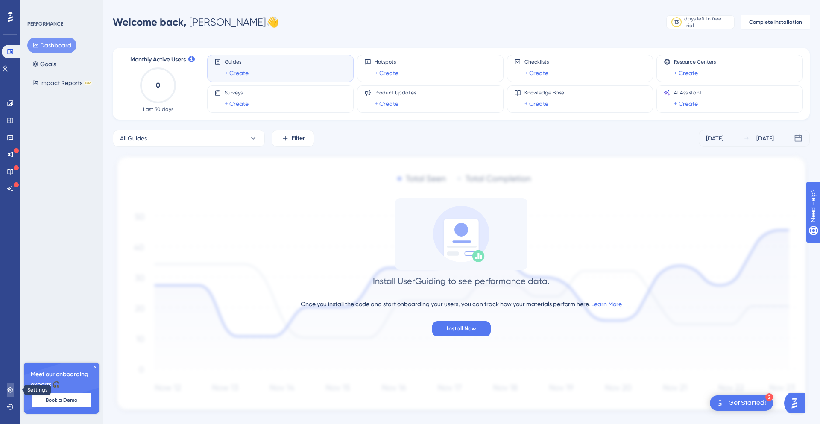
click at [9, 386] on icon at bounding box center [10, 389] width 7 height 7
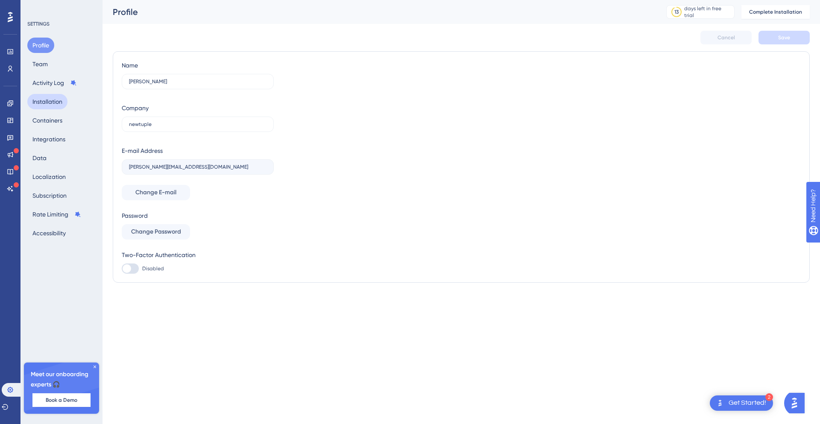
click at [55, 105] on button "Installation" at bounding box center [47, 101] width 40 height 15
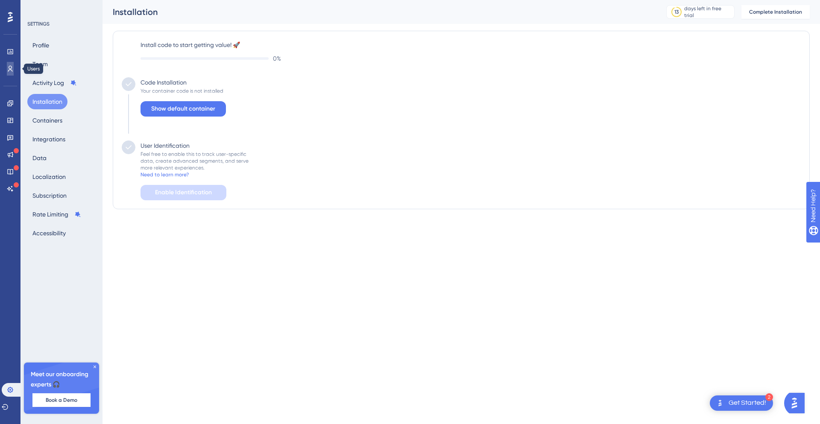
click at [13, 63] on link at bounding box center [10, 69] width 7 height 14
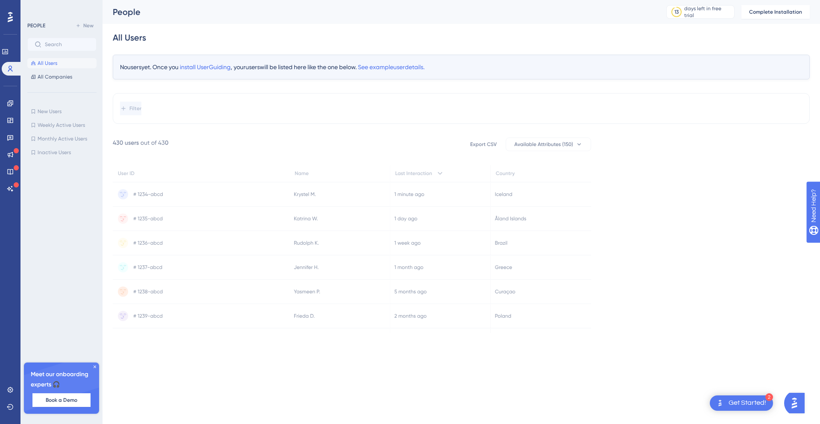
click at [42, 85] on div "PEOPLE New All Users All Companies New Users New Users Weekly Active Users Week…" at bounding box center [61, 207] width 69 height 374
click at [43, 80] on button "All Companies" at bounding box center [61, 77] width 69 height 10
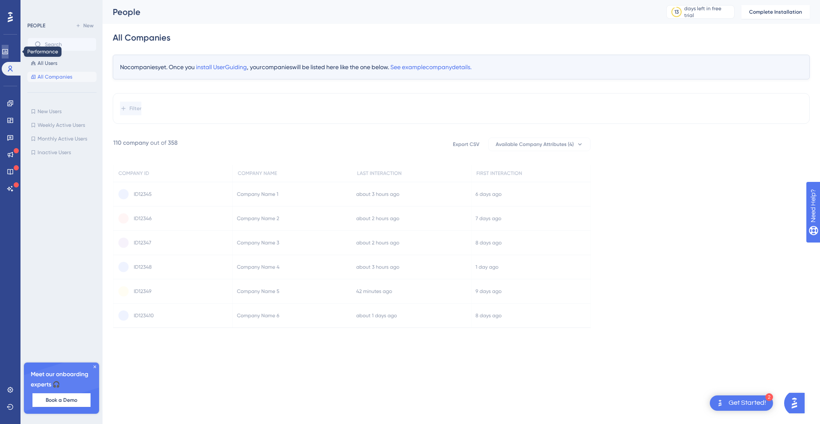
click at [7, 53] on icon at bounding box center [5, 51] width 7 height 7
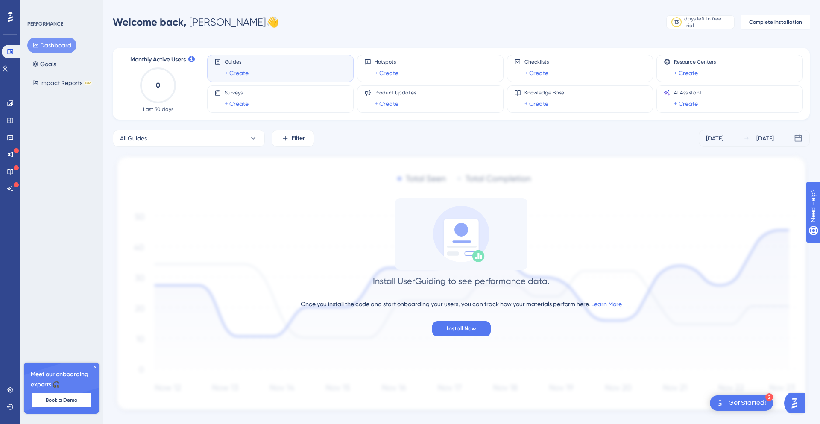
click at [5, 12] on div at bounding box center [10, 17] width 14 height 14
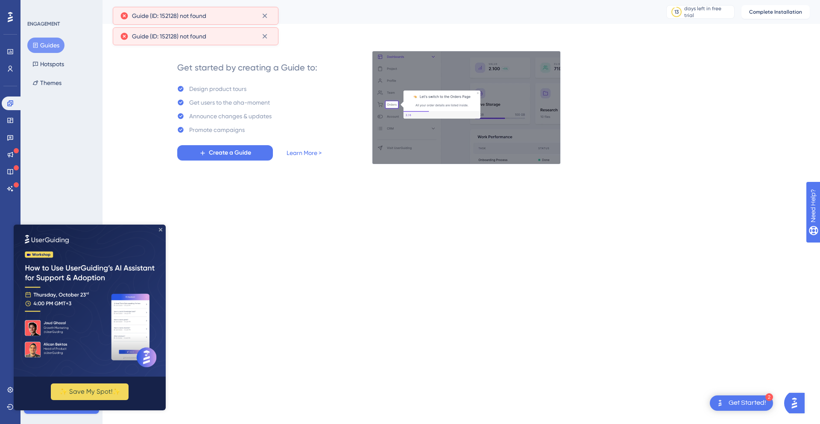
click at [159, 230] on icon "Close Preview" at bounding box center [160, 229] width 3 height 3
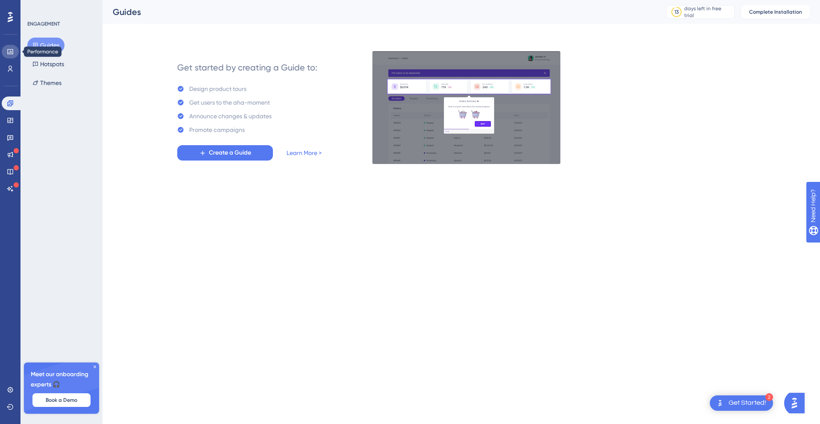
click at [9, 54] on icon at bounding box center [10, 51] width 7 height 7
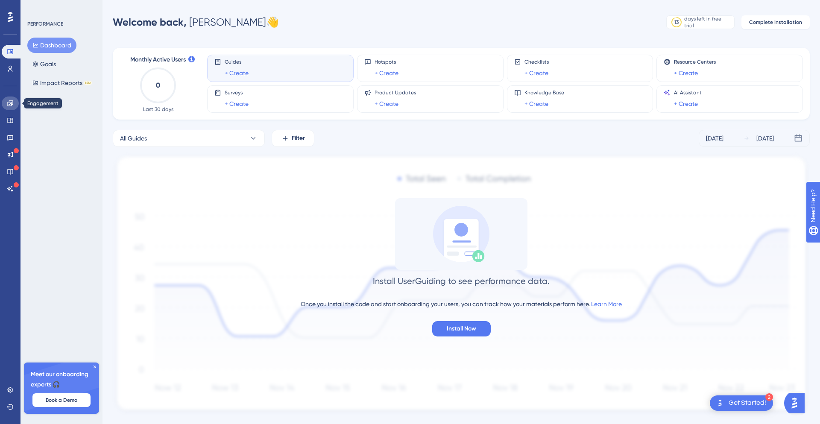
click at [11, 100] on icon at bounding box center [10, 103] width 7 height 7
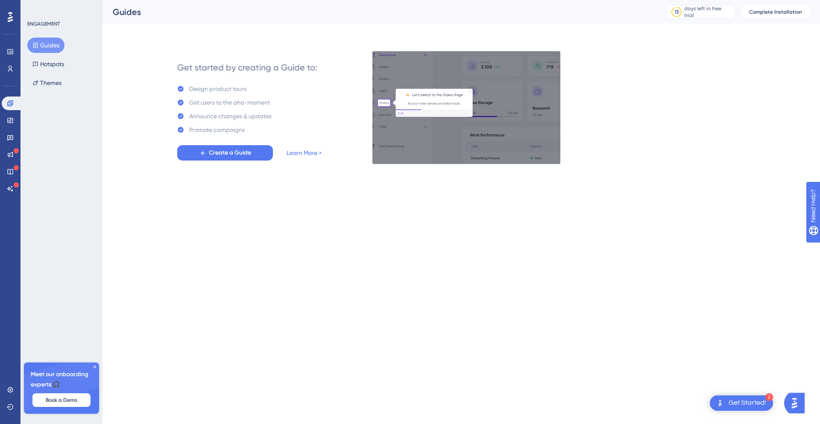
click at [94, 365] on icon at bounding box center [94, 366] width 5 height 5
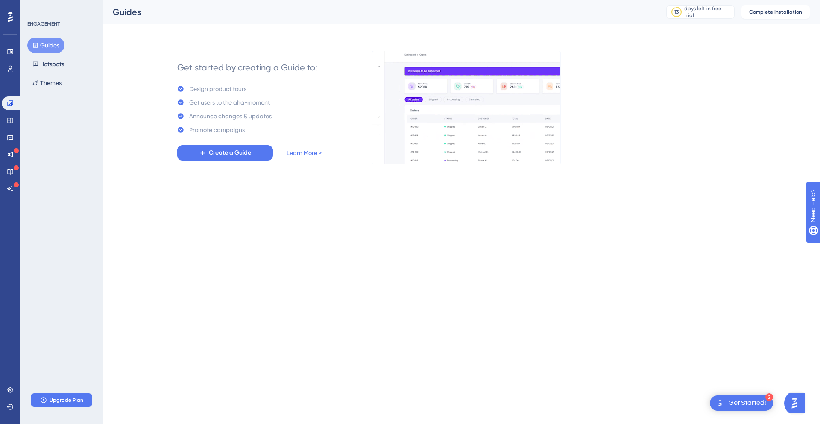
click at [9, 16] on icon at bounding box center [10, 17] width 5 height 11
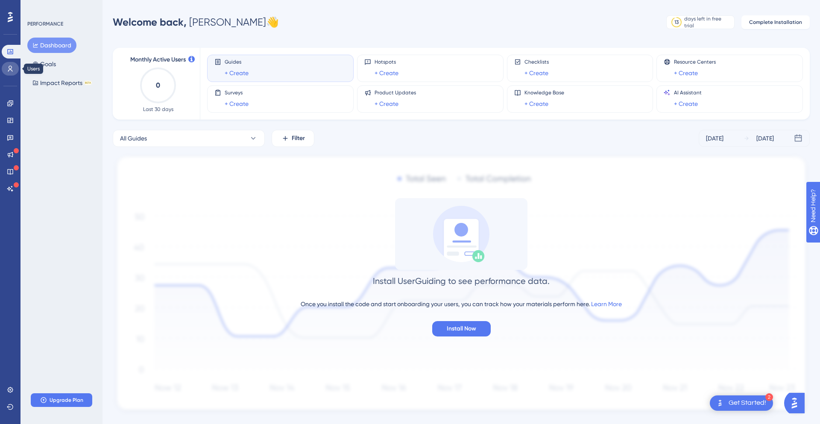
click at [3, 71] on link at bounding box center [10, 69] width 17 height 14
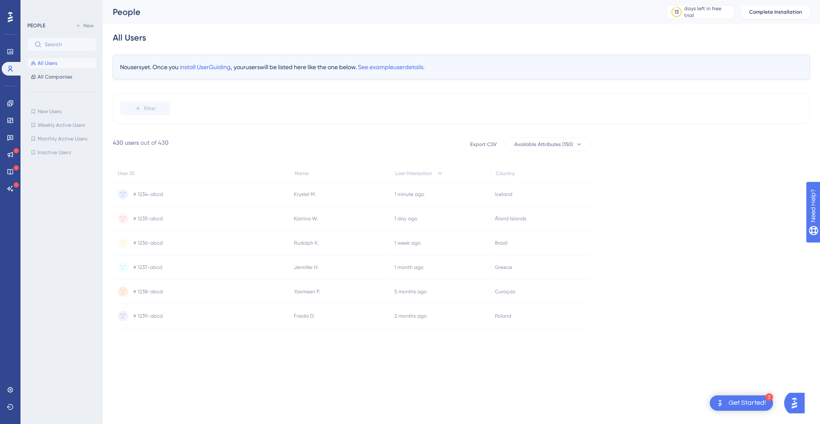
click at [9, 17] on icon at bounding box center [10, 17] width 5 height 10
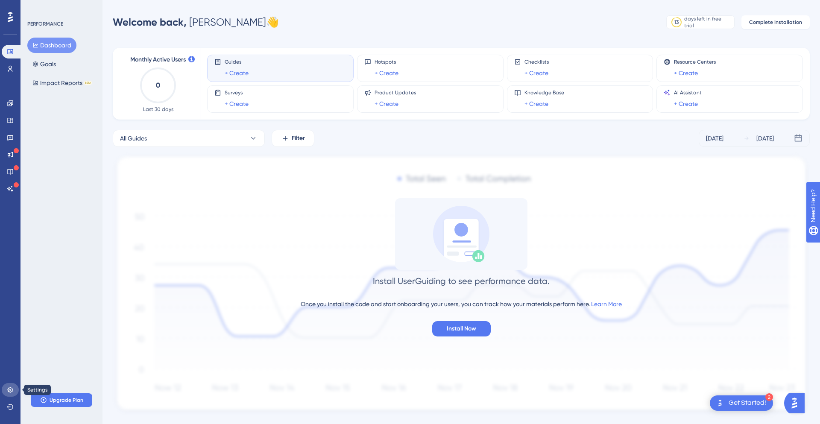
click at [7, 391] on icon at bounding box center [10, 389] width 7 height 7
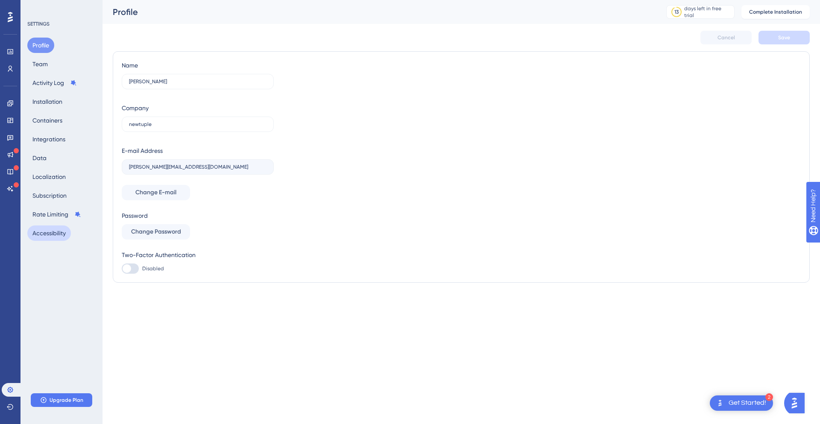
click at [56, 232] on button "Accessibility" at bounding box center [49, 232] width 44 height 15
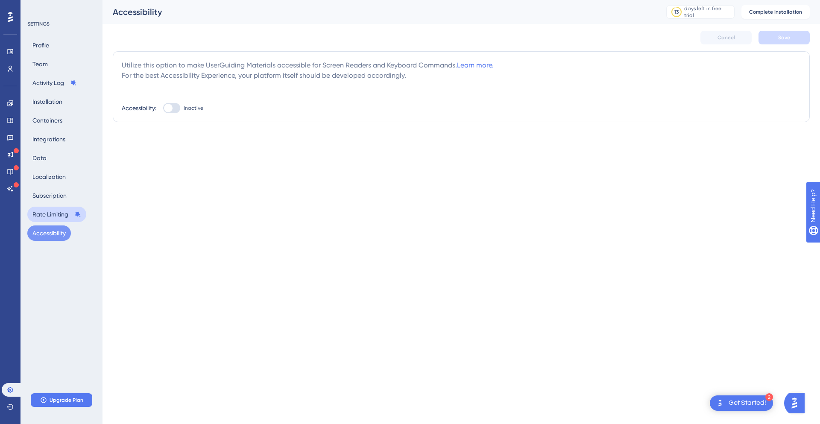
click at [73, 208] on button "Rate Limiting" at bounding box center [56, 214] width 59 height 15
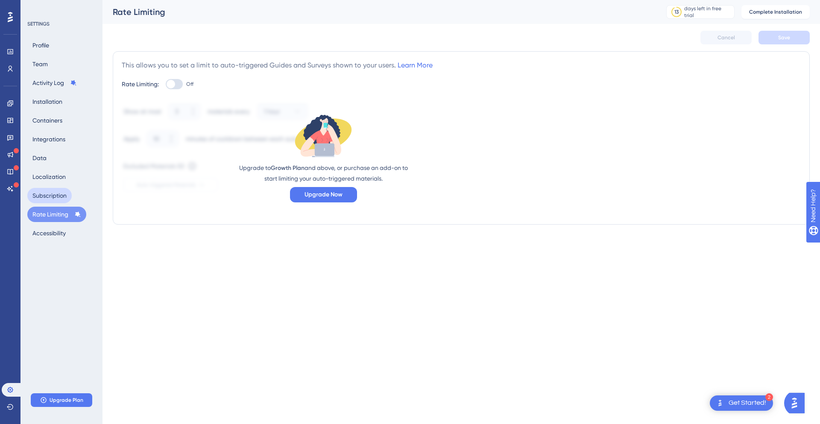
click at [66, 199] on button "Subscription" at bounding box center [49, 195] width 44 height 15
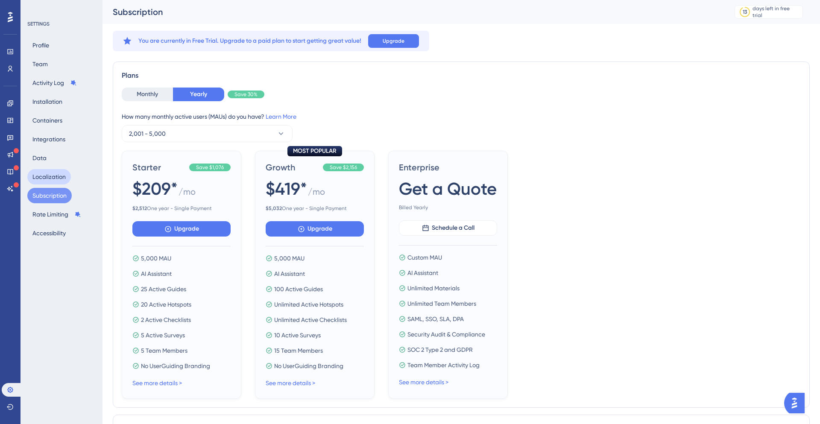
click at [56, 175] on button "Localization" at bounding box center [49, 176] width 44 height 15
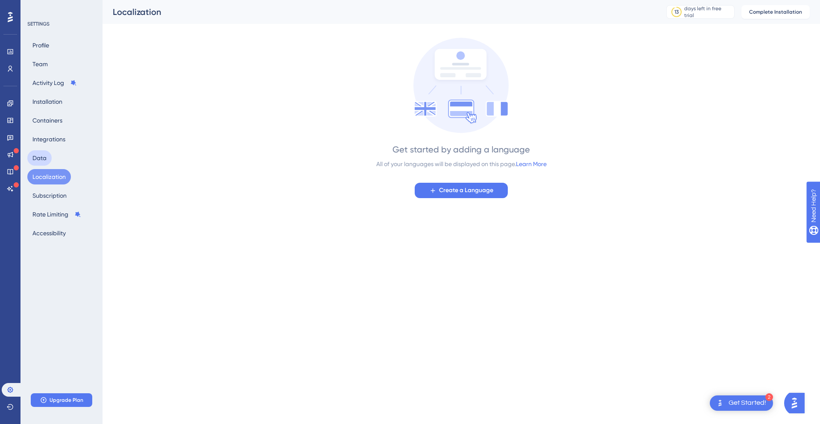
click at [46, 156] on button "Data" at bounding box center [39, 157] width 24 height 15
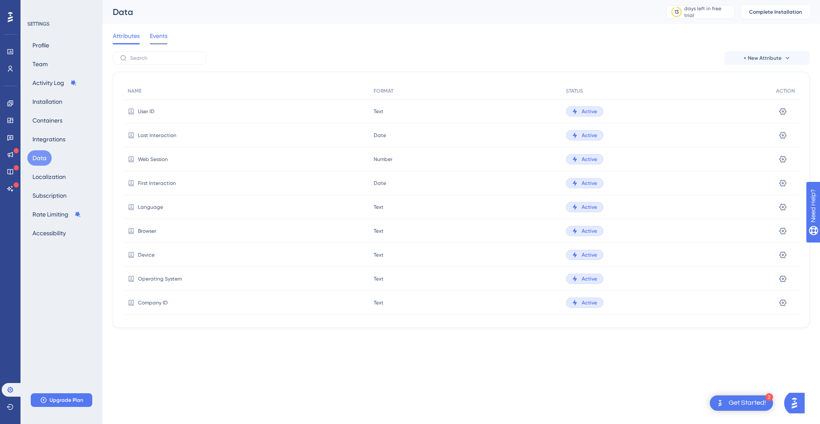
click at [152, 35] on span "Events" at bounding box center [159, 36] width 18 height 10
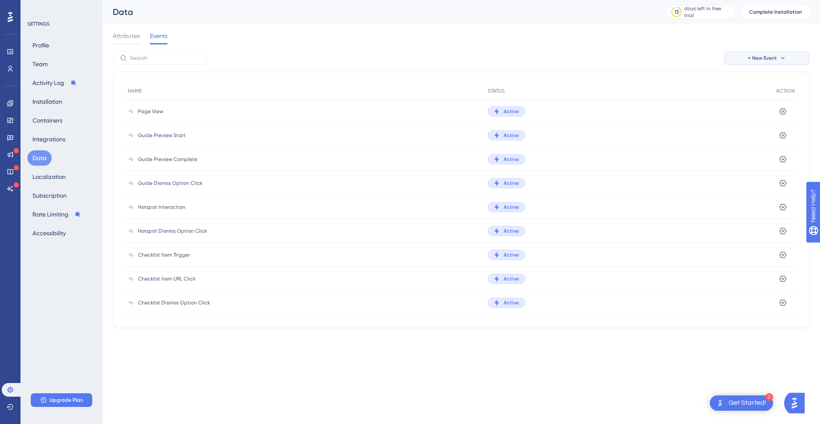
click at [774, 63] on button "+ New Event" at bounding box center [766, 58] width 85 height 14
click at [751, 99] on span "Event from Attribute" at bounding box center [763, 99] width 55 height 10
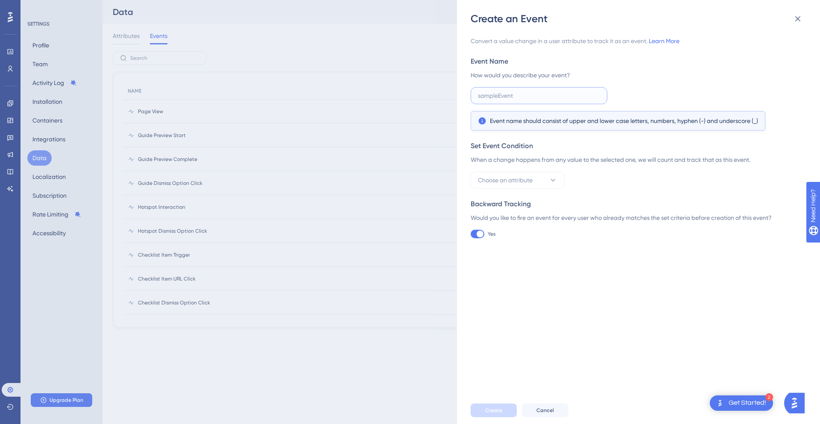
click at [524, 96] on input "text" at bounding box center [539, 95] width 122 height 9
click at [534, 126] on div "Event name should consist of upper and lower case letters, numbers, hyphen (-) …" at bounding box center [617, 121] width 295 height 20
click at [539, 178] on button "Choose an attribute" at bounding box center [517, 180] width 94 height 17
click at [535, 199] on label at bounding box center [517, 205] width 83 height 15
click at [535, 202] on input at bounding box center [511, 205] width 56 height 7
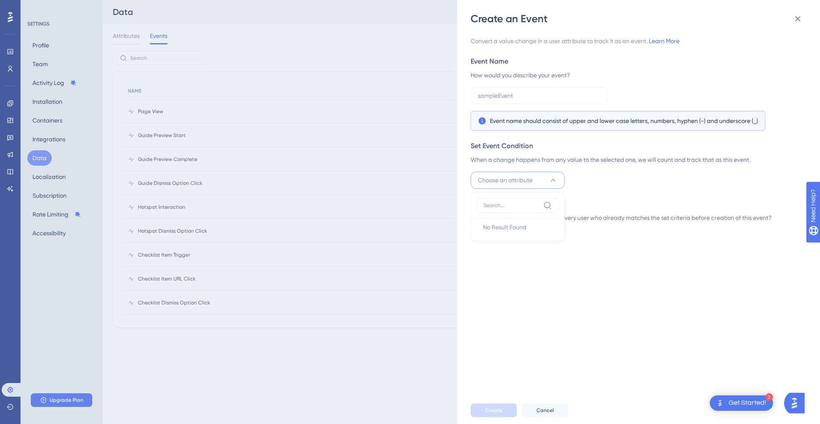
click at [579, 269] on div "Convert a value change in a user attribute to track it as an event. Learn More …" at bounding box center [642, 211] width 344 height 371
click at [547, 412] on span "Cancel" at bounding box center [545, 410] width 18 height 7
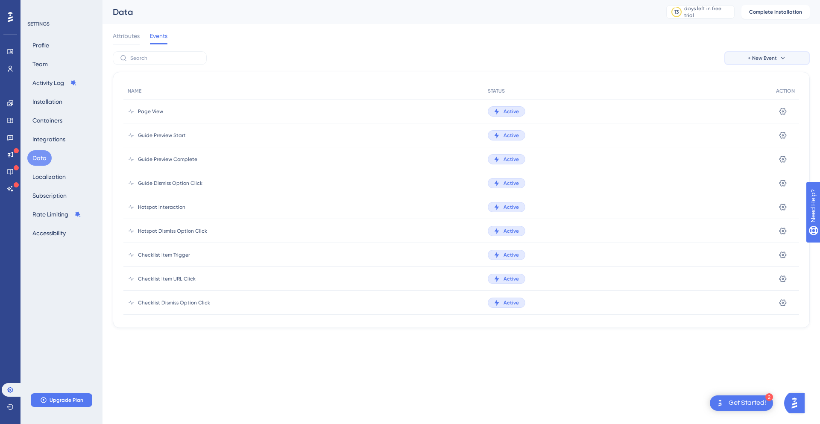
click at [773, 59] on span "+ New Event" at bounding box center [761, 58] width 29 height 7
click at [747, 95] on span "Event from Attribute" at bounding box center [763, 99] width 55 height 10
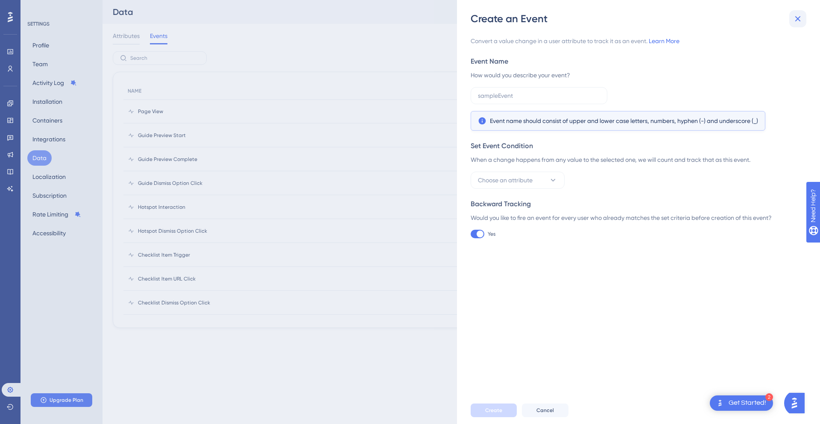
click at [798, 14] on icon at bounding box center [797, 19] width 10 height 10
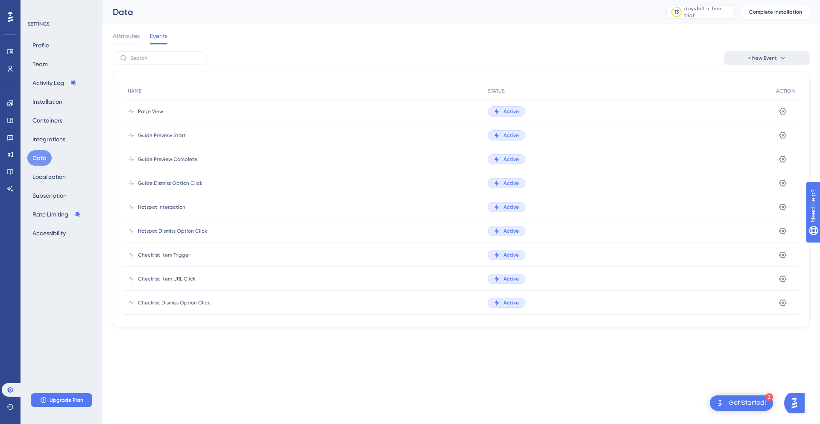
click at [763, 60] on span "+ New Event" at bounding box center [761, 58] width 29 height 7
click at [759, 79] on span "Custom Event" at bounding box center [754, 82] width 37 height 10
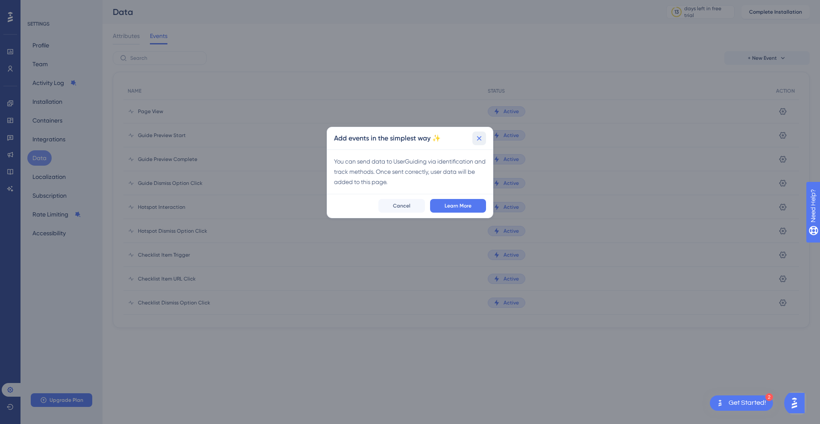
click at [483, 136] on icon at bounding box center [479, 138] width 9 height 9
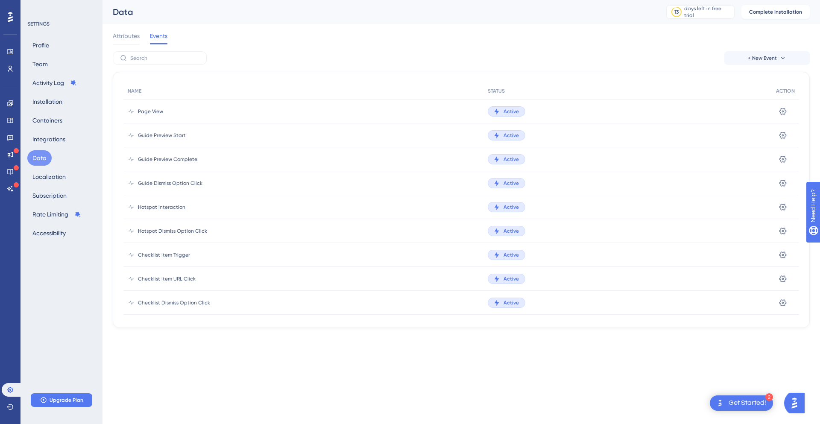
click at [14, 12] on div at bounding box center [10, 17] width 14 height 14
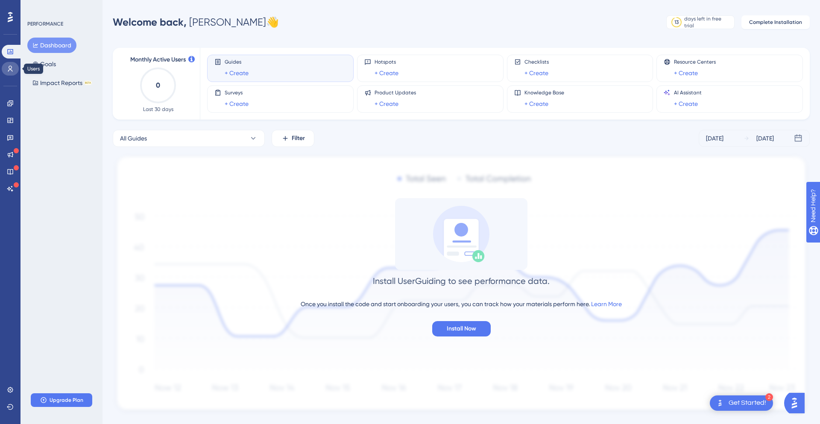
click at [5, 70] on link at bounding box center [10, 69] width 17 height 14
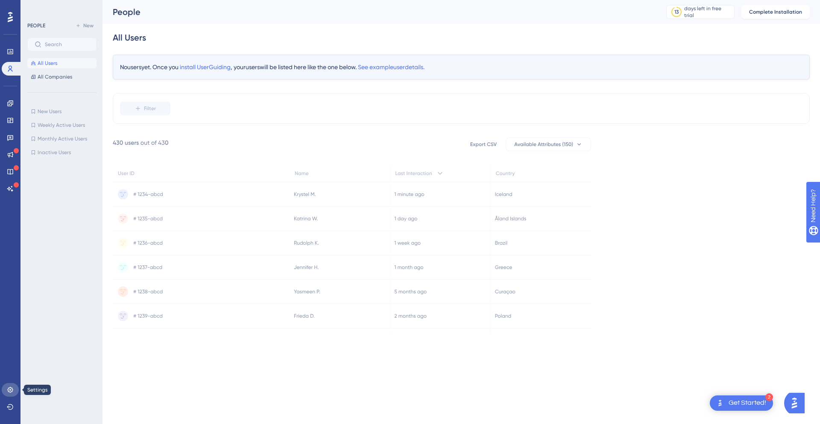
click at [6, 395] on link at bounding box center [10, 390] width 17 height 14
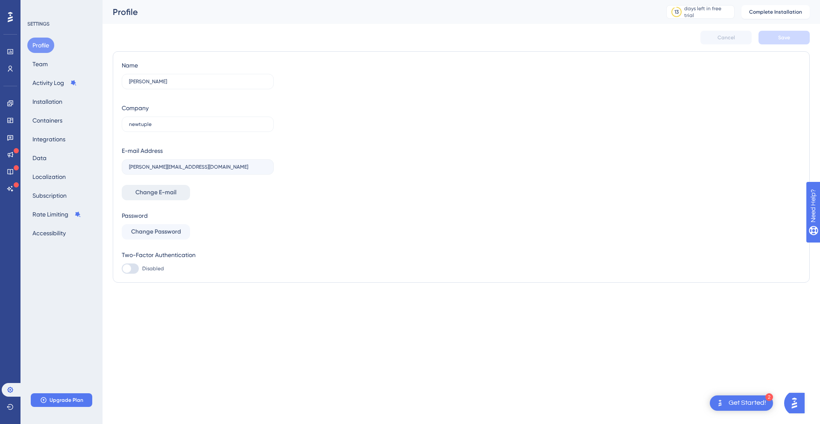
click at [172, 187] on span "Change E-mail" at bounding box center [155, 192] width 41 height 10
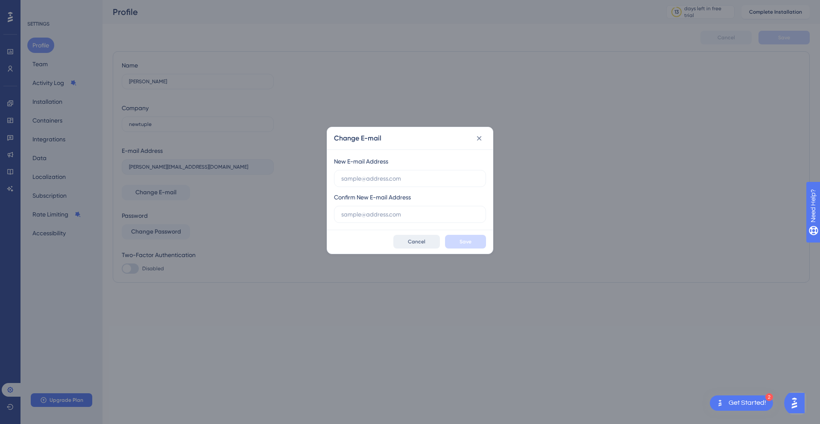
click at [413, 236] on button "Cancel" at bounding box center [416, 242] width 47 height 14
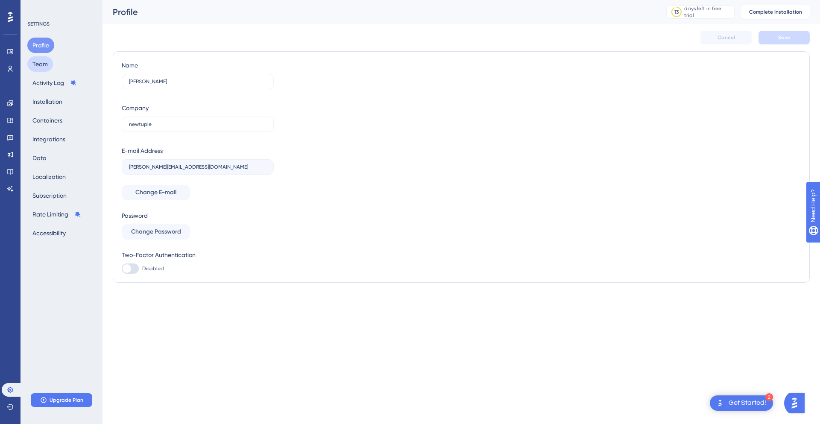
click at [42, 69] on button "Team" at bounding box center [40, 63] width 26 height 15
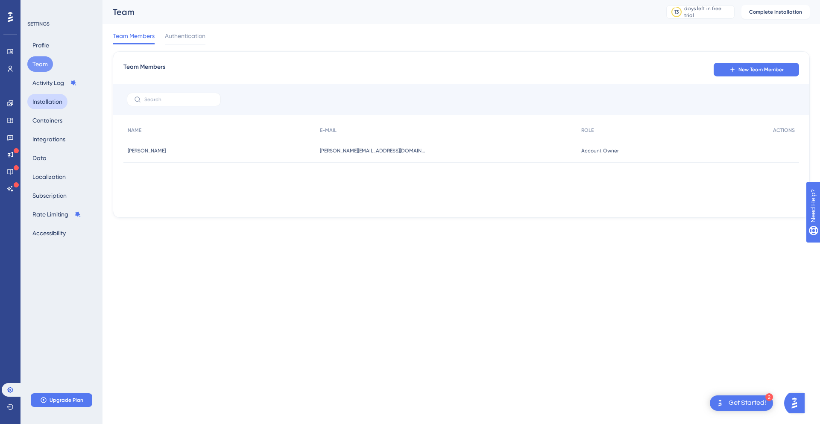
click at [39, 105] on button "Installation" at bounding box center [47, 101] width 40 height 15
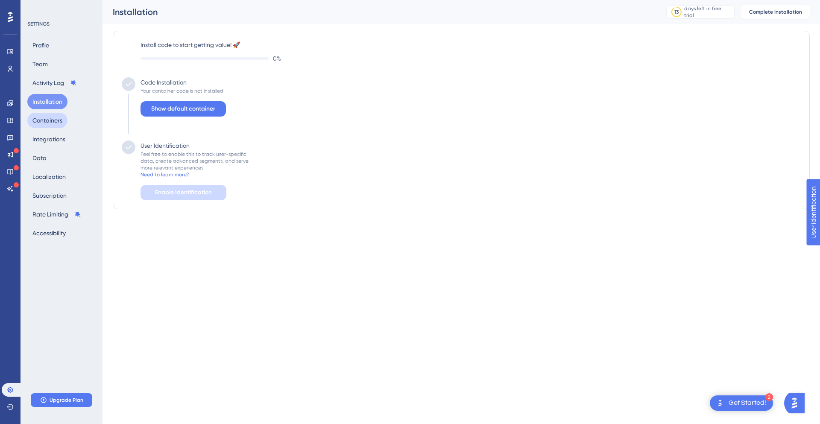
click at [50, 125] on button "Containers" at bounding box center [47, 120] width 40 height 15
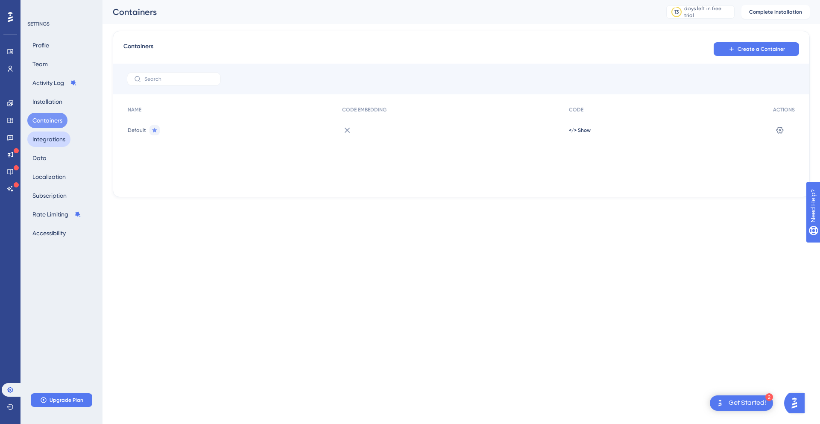
click at [51, 139] on button "Integrations" at bounding box center [48, 138] width 43 height 15
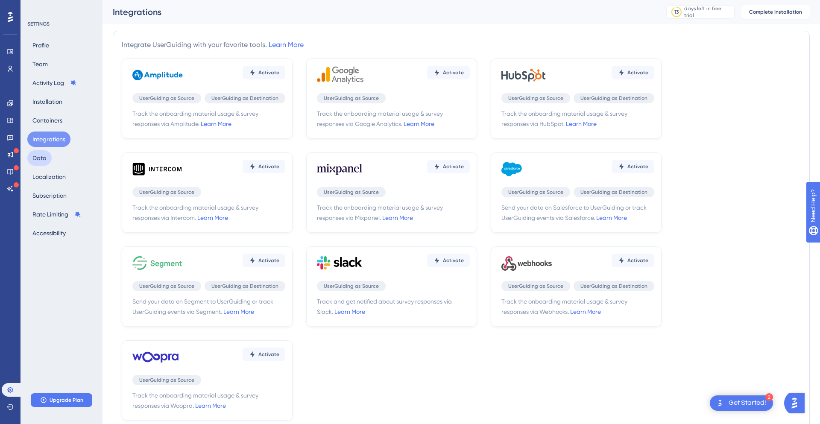
click at [45, 155] on button "Data" at bounding box center [39, 157] width 24 height 15
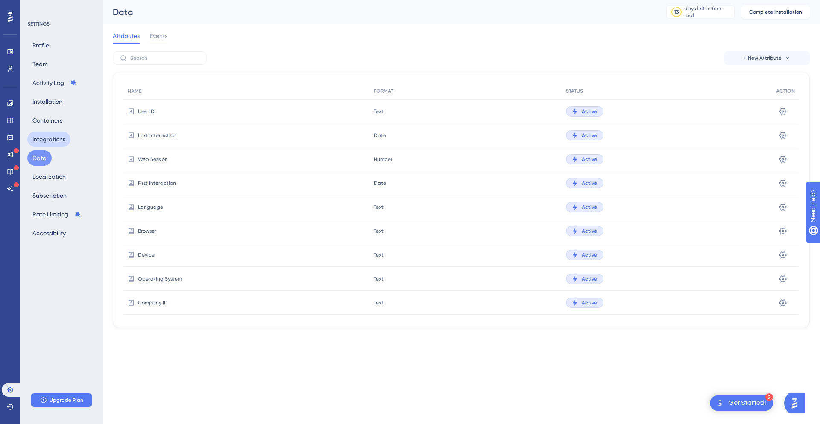
click at [45, 143] on button "Integrations" at bounding box center [48, 138] width 43 height 15
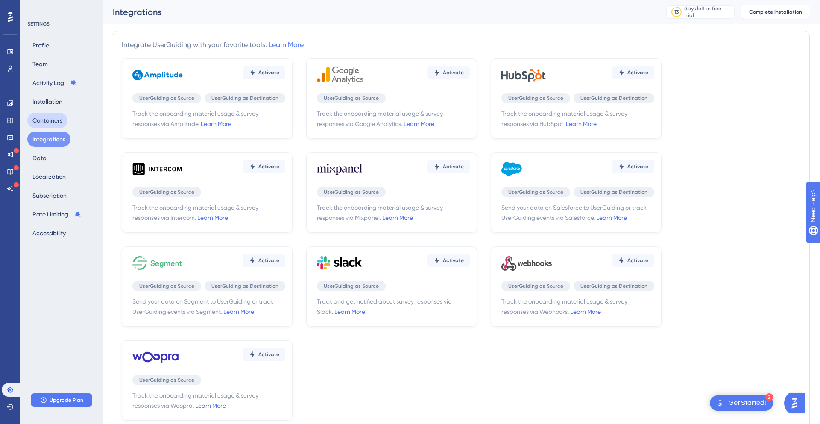
click at [51, 116] on button "Containers" at bounding box center [47, 120] width 40 height 15
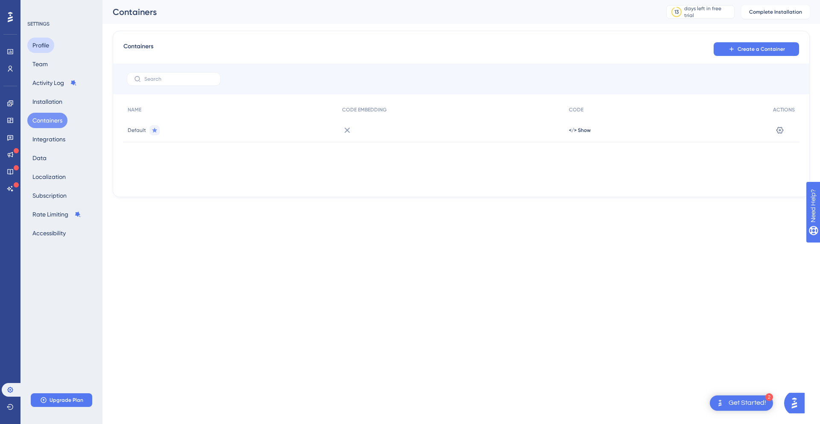
click at [37, 46] on button "Profile" at bounding box center [40, 45] width 27 height 15
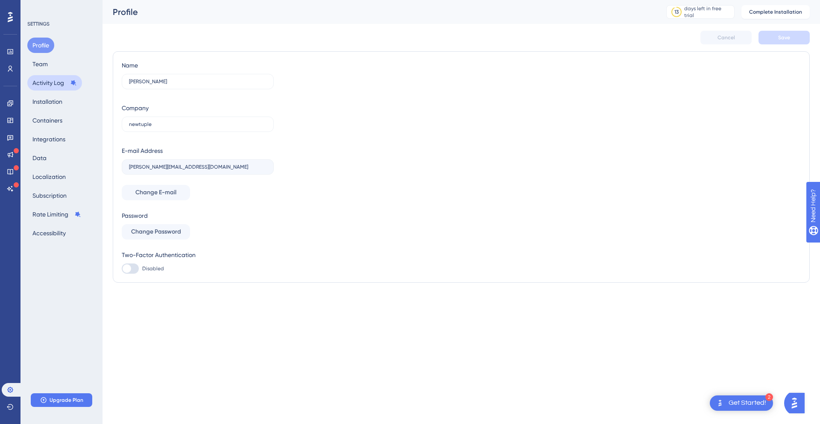
click at [50, 88] on button "Activity Log" at bounding box center [54, 82] width 55 height 15
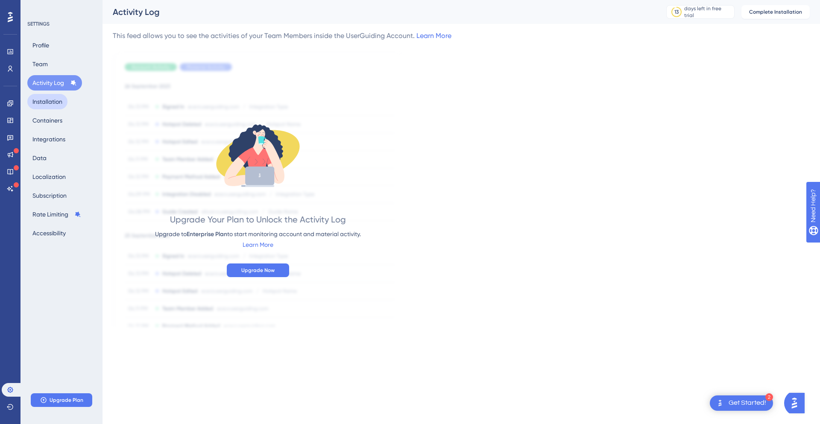
click at [50, 105] on button "Installation" at bounding box center [47, 101] width 40 height 15
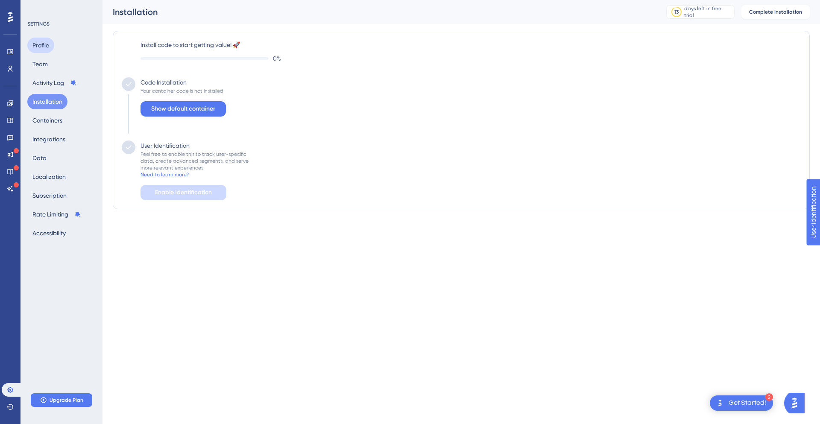
click at [44, 41] on button "Profile" at bounding box center [40, 45] width 27 height 15
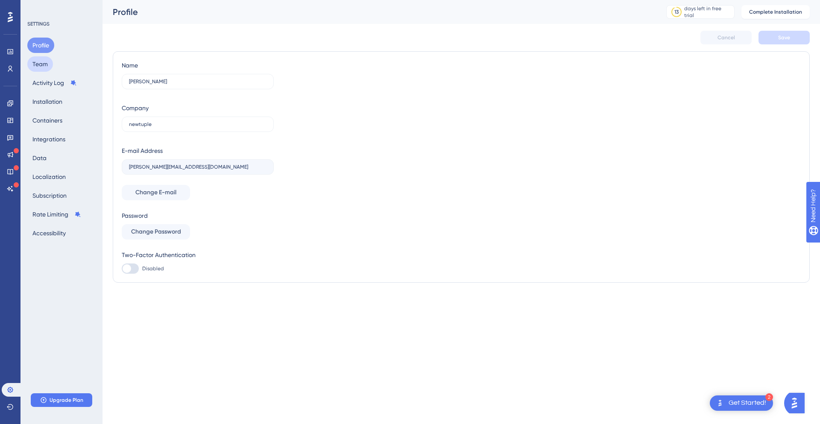
click at [38, 65] on button "Team" at bounding box center [40, 63] width 26 height 15
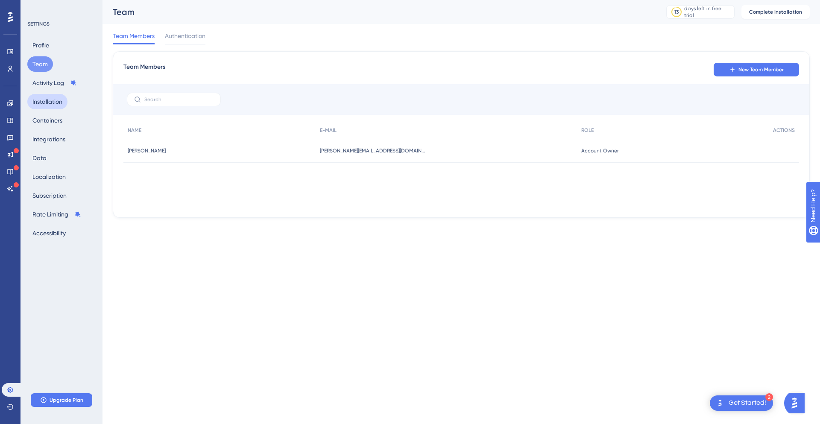
click at [49, 102] on button "Installation" at bounding box center [47, 101] width 40 height 15
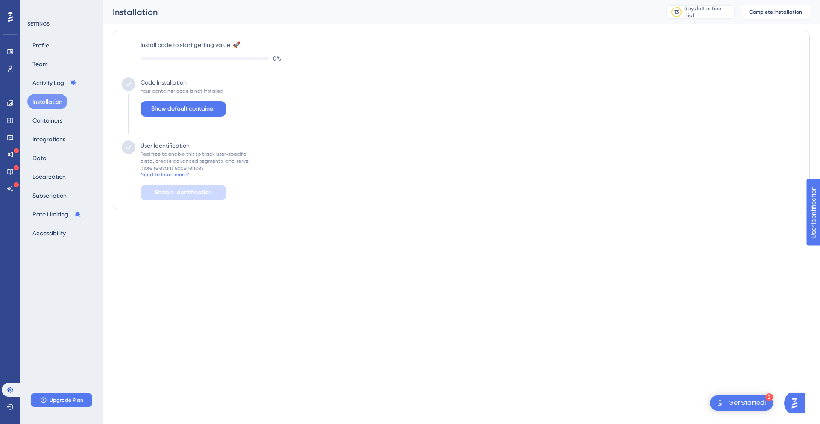
click at [9, 14] on icon at bounding box center [10, 17] width 5 height 10
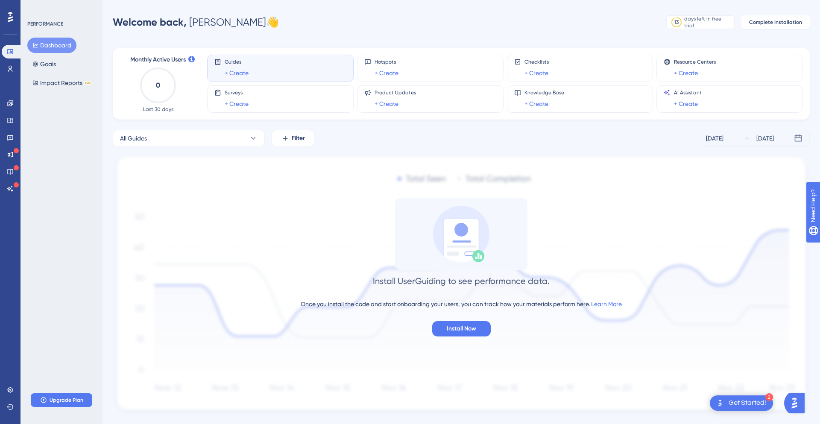
click at [13, 128] on div "Engagement Widgets Feedback Product Updates Knowledge Base AI Assistant" at bounding box center [10, 145] width 17 height 99
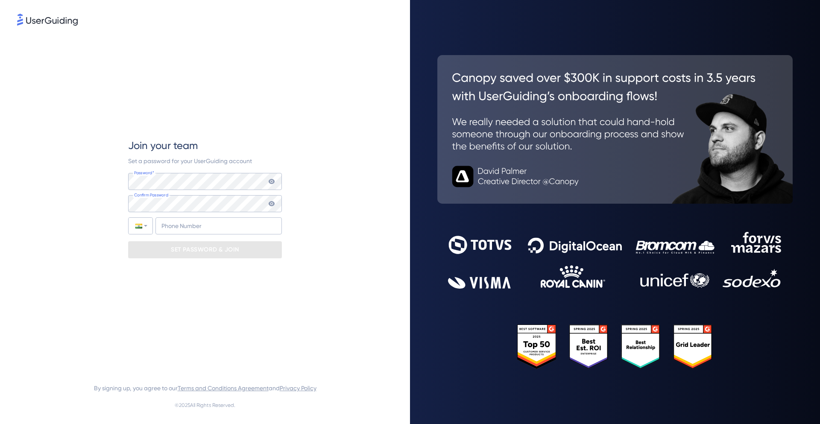
click at [274, 181] on icon at bounding box center [272, 181] width 6 height 5
click at [214, 228] on input "+91" at bounding box center [218, 225] width 126 height 17
type input "[PHONE_NUMBER]"
click at [229, 254] on p "SET PASSWORD & JOIN" at bounding box center [205, 250] width 68 height 14
